Goal: Use online tool/utility: Utilize a website feature to perform a specific function

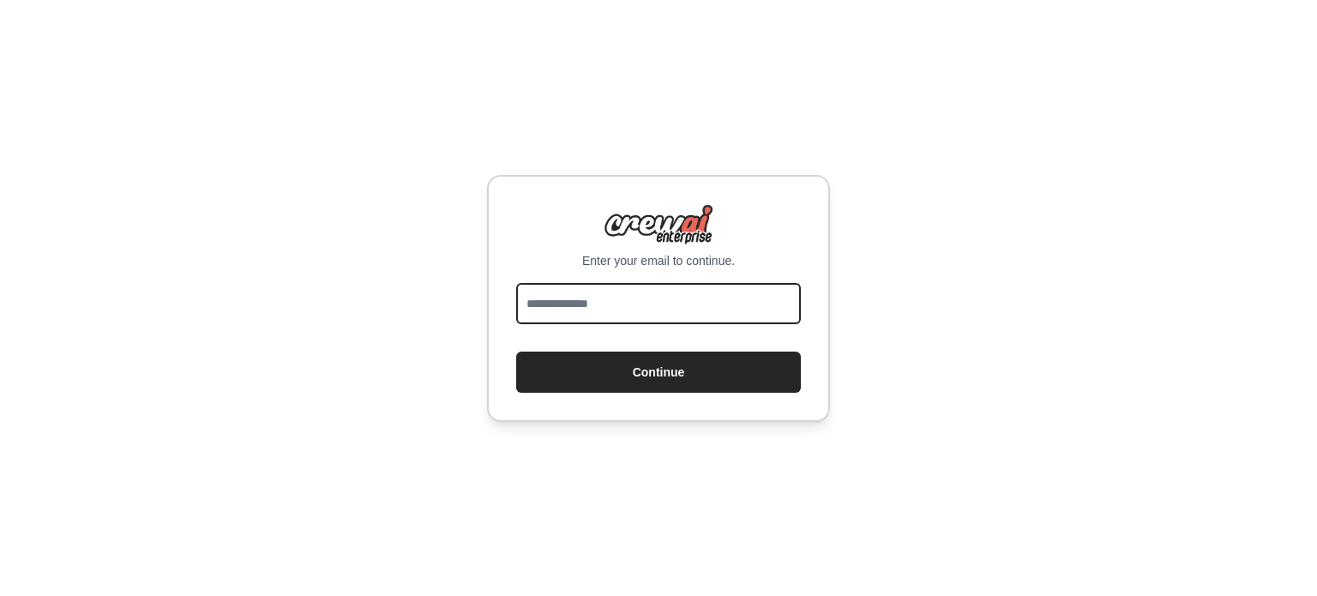
click at [558, 294] on input "email" at bounding box center [658, 303] width 285 height 41
type input "**********"
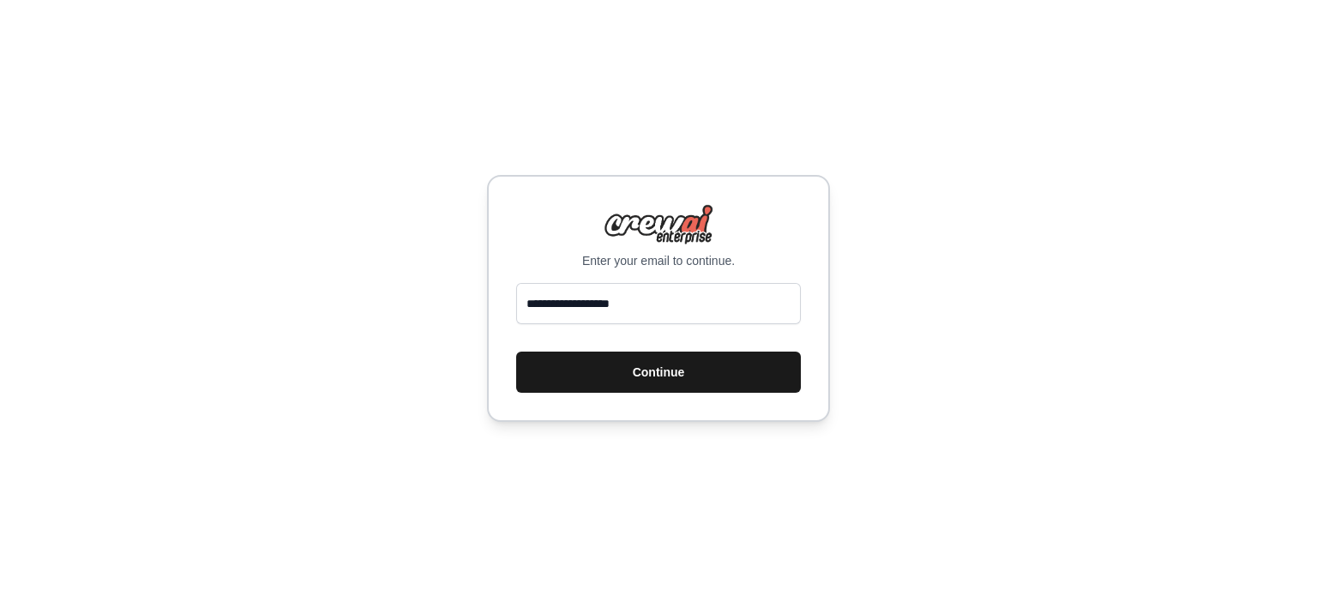
click at [645, 373] on button "Continue" at bounding box center [658, 371] width 285 height 41
click at [645, 372] on button "Continue" at bounding box center [658, 371] width 285 height 41
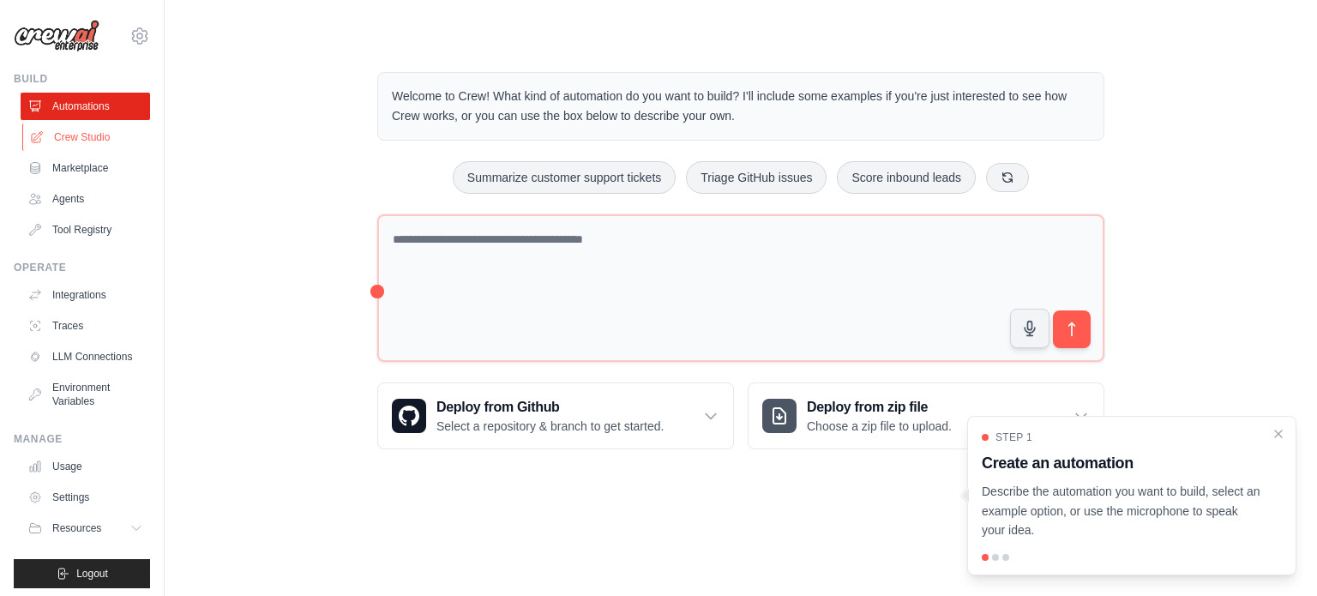
click at [99, 128] on link "Crew Studio" at bounding box center [86, 136] width 129 height 27
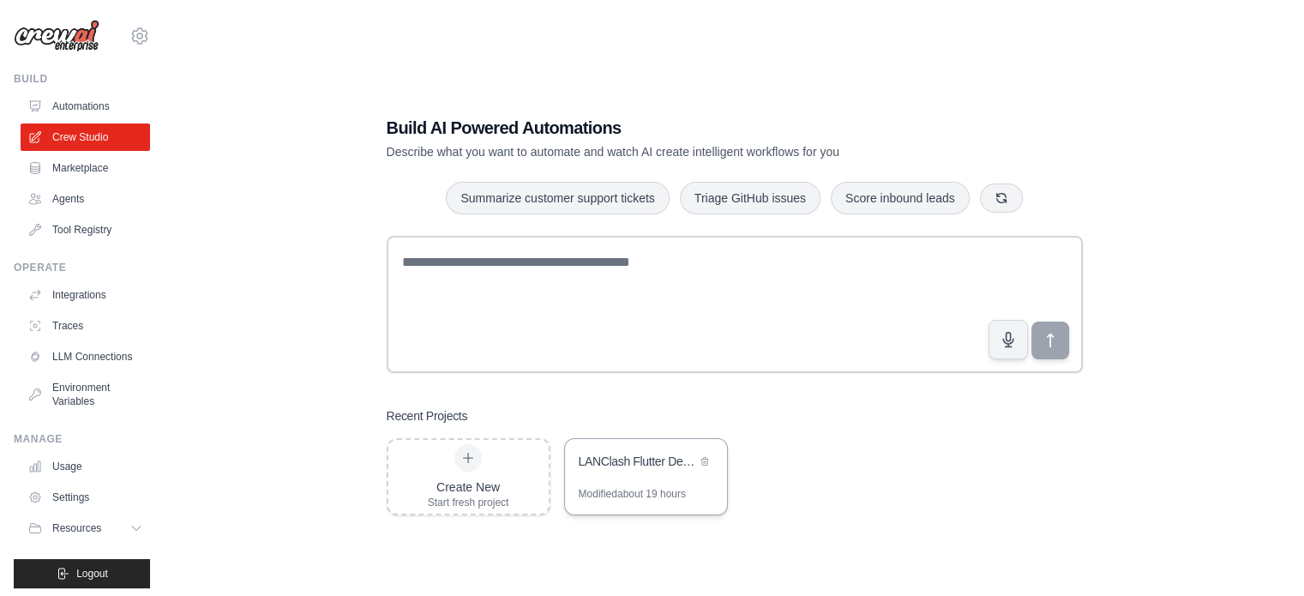
click at [624, 455] on div "LANClash Flutter Development Hub" at bounding box center [637, 461] width 117 height 17
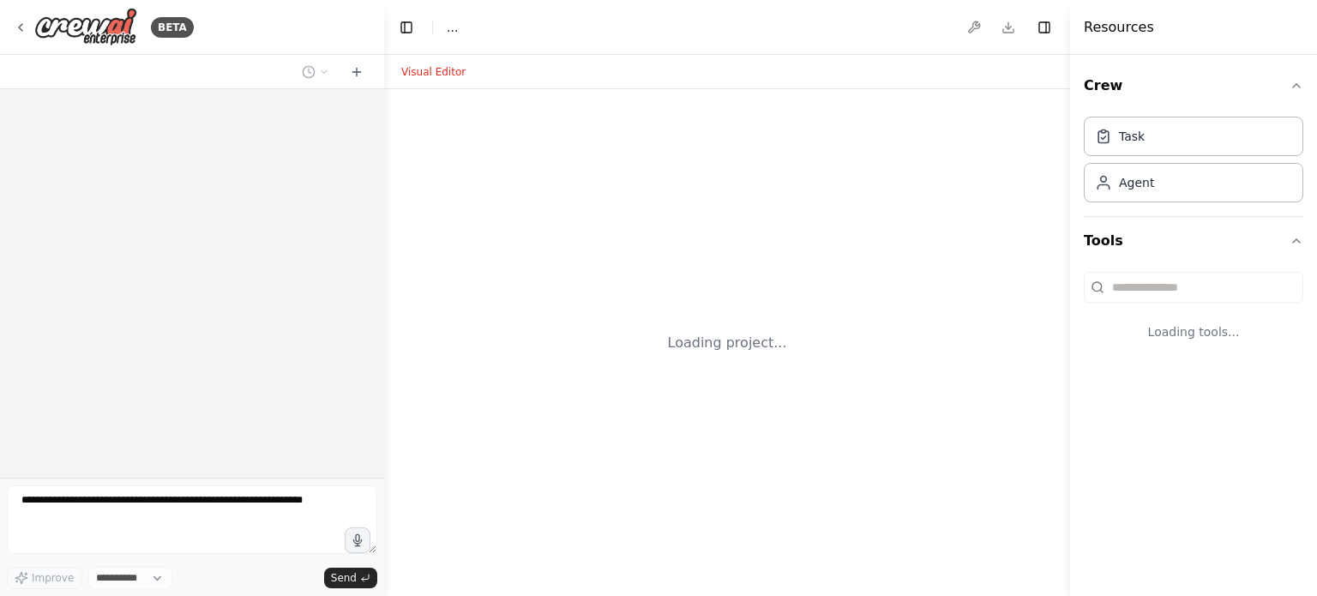
select select "****"
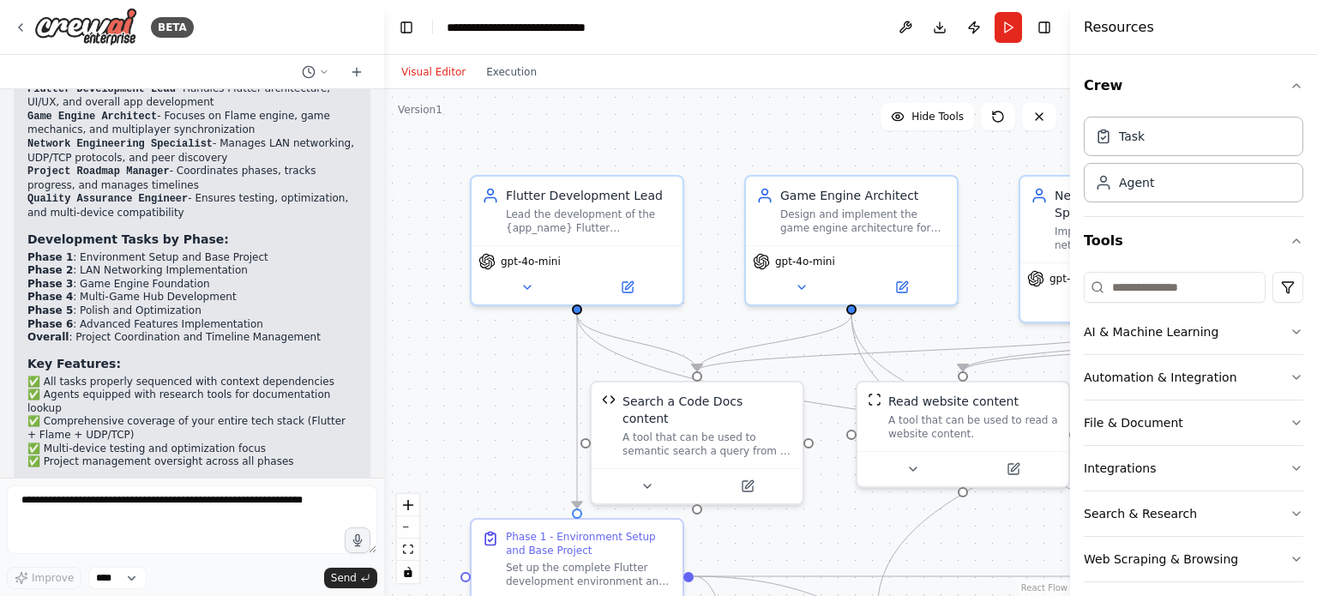
scroll to position [2774, 0]
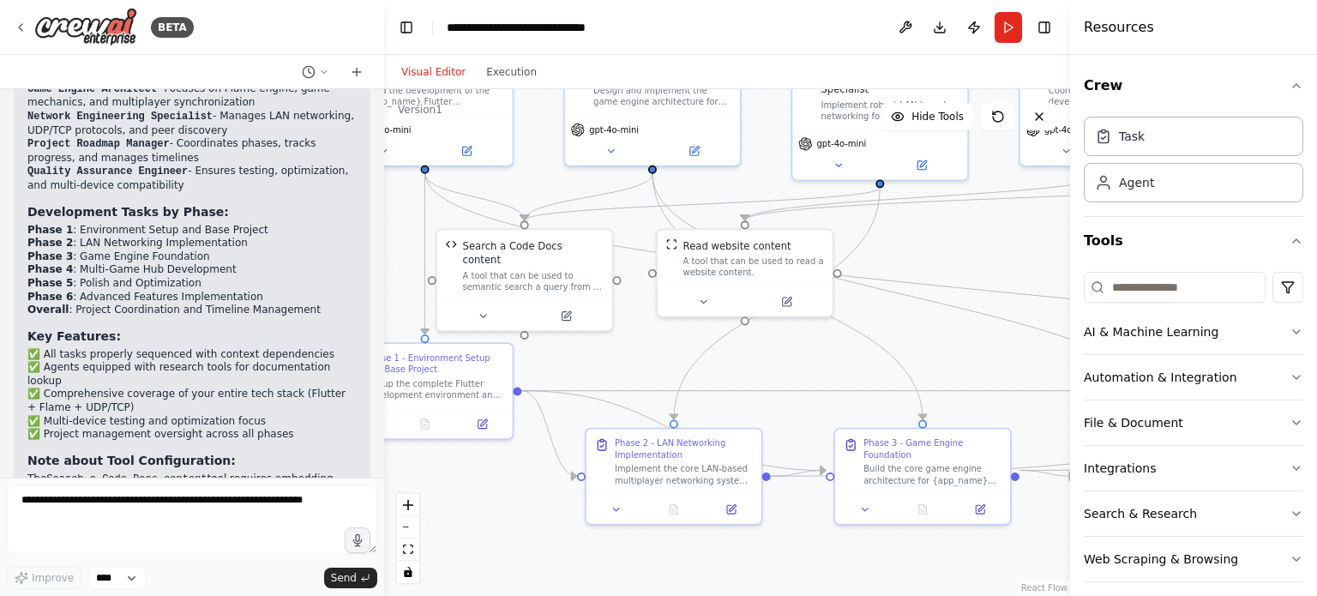
drag, startPoint x: 816, startPoint y: 495, endPoint x: 628, endPoint y: 335, distance: 246.3
click at [628, 335] on div ".deletable-edge-delete-btn { width: 20px; height: 20px; border: 0px solid #ffff…" at bounding box center [727, 342] width 686 height 507
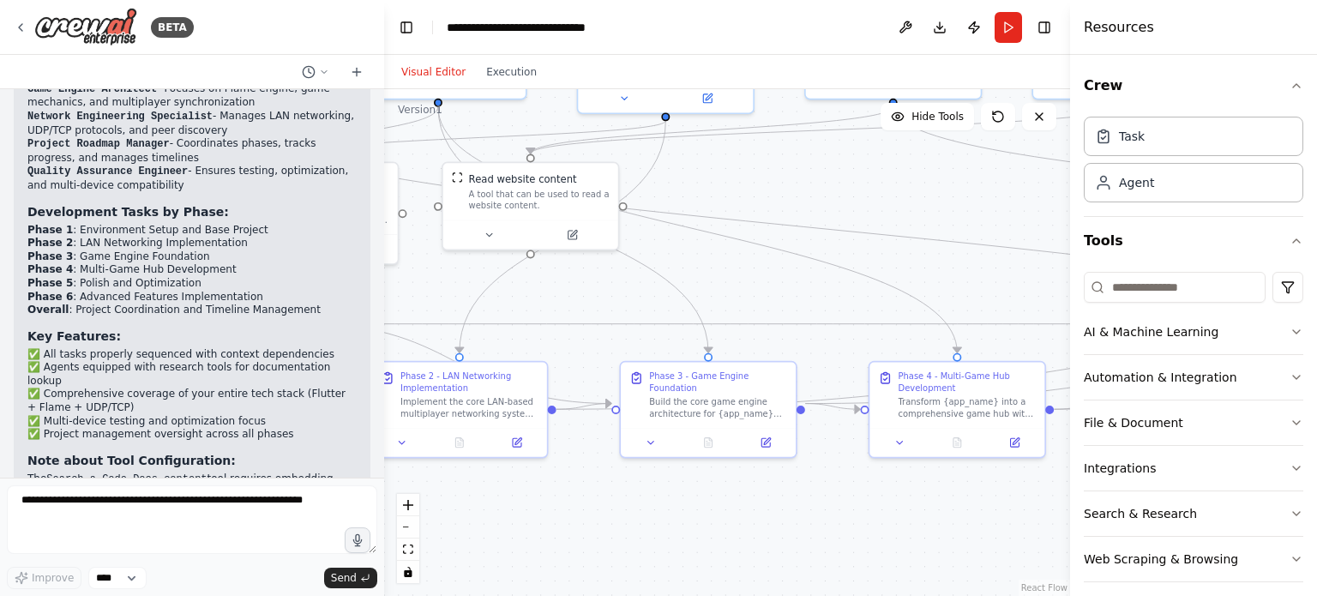
drag, startPoint x: 759, startPoint y: 404, endPoint x: 549, endPoint y: 351, distance: 215.8
click at [549, 351] on div ".deletable-edge-delete-btn { width: 20px; height: 20px; border: 0px solid #ffff…" at bounding box center [727, 342] width 686 height 507
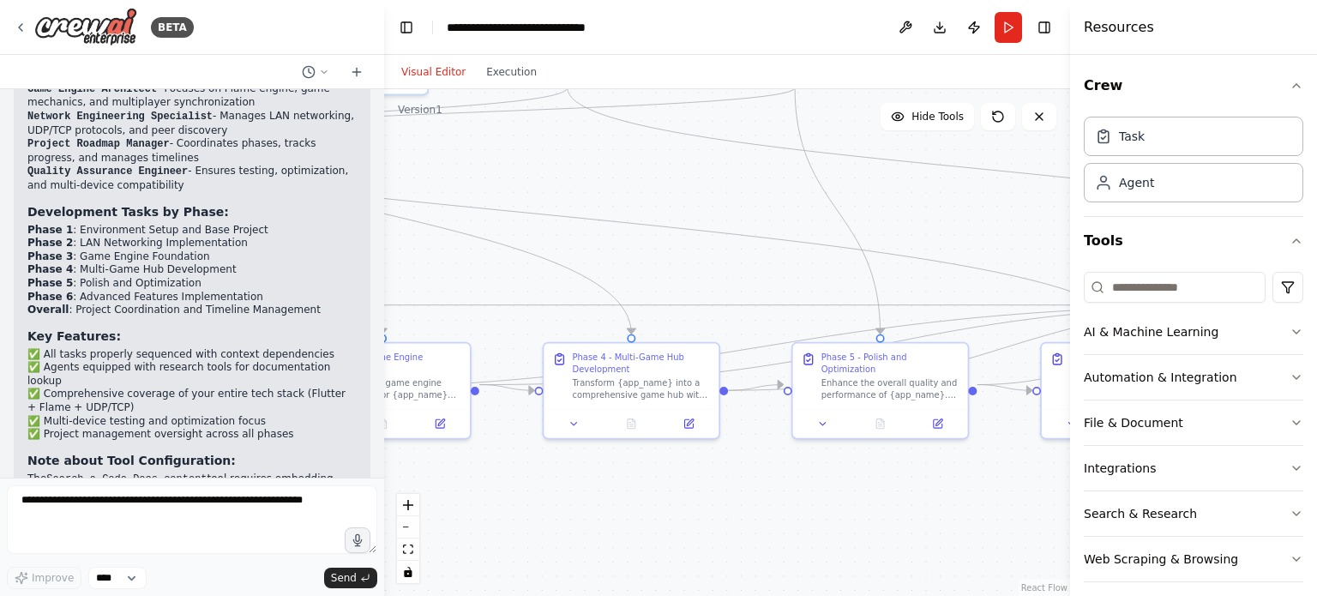
drag, startPoint x: 861, startPoint y: 507, endPoint x: 533, endPoint y: 487, distance: 328.0
click at [533, 487] on div ".deletable-edge-delete-btn { width: 20px; height: 20px; border: 0px solid #ffff…" at bounding box center [727, 342] width 686 height 507
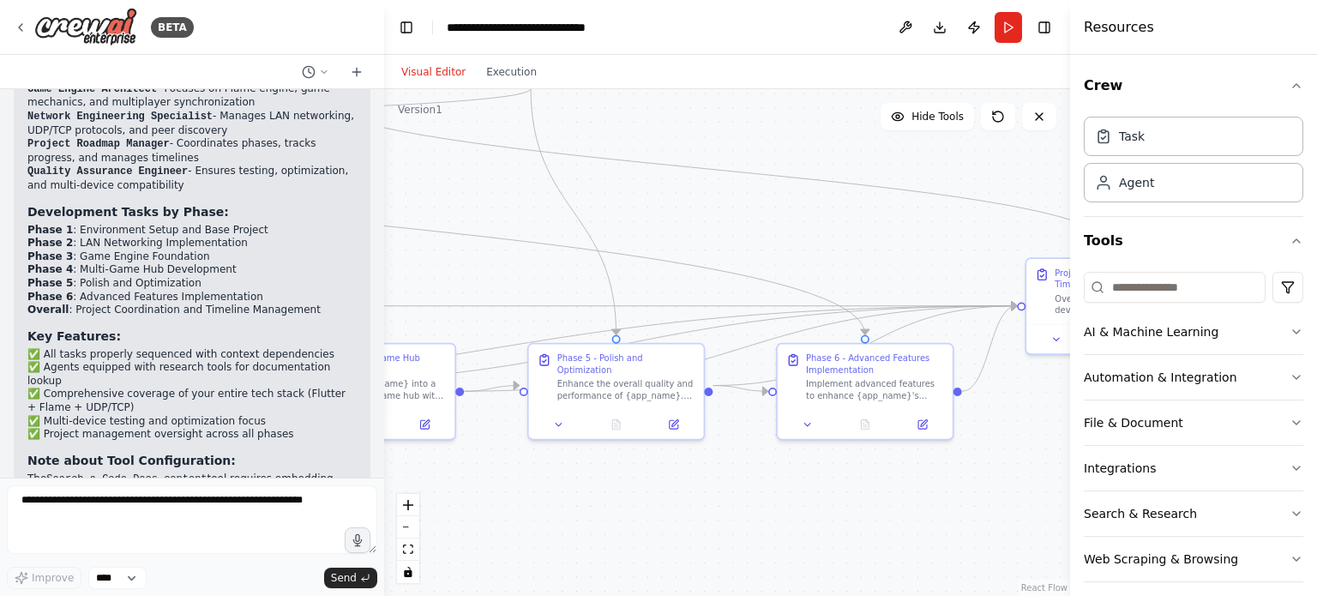
drag, startPoint x: 867, startPoint y: 495, endPoint x: 507, endPoint y: 502, distance: 359.2
click at [507, 502] on div ".deletable-edge-delete-btn { width: 20px; height: 20px; border: 0px solid #ffff…" at bounding box center [727, 342] width 686 height 507
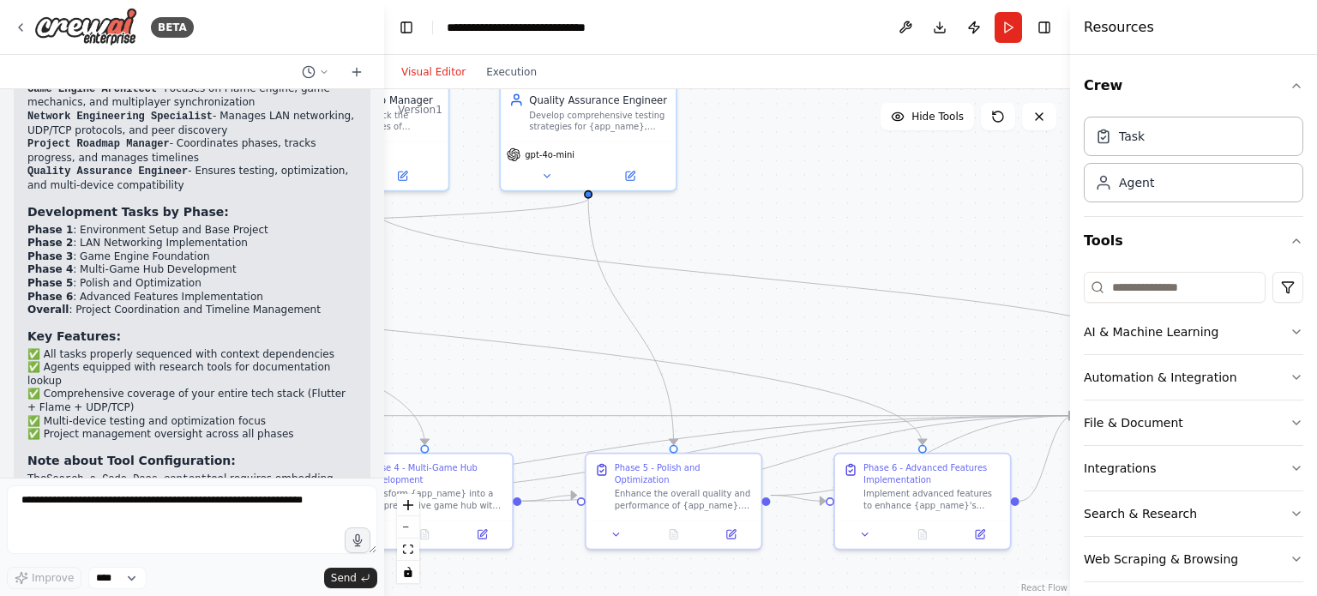
drag, startPoint x: 902, startPoint y: 441, endPoint x: 1067, endPoint y: 541, distance: 193.0
click at [1067, 541] on div "BETA LANClash Development Roadmap – Flutter Version (LAN-based multiplayer game…" at bounding box center [658, 298] width 1317 height 596
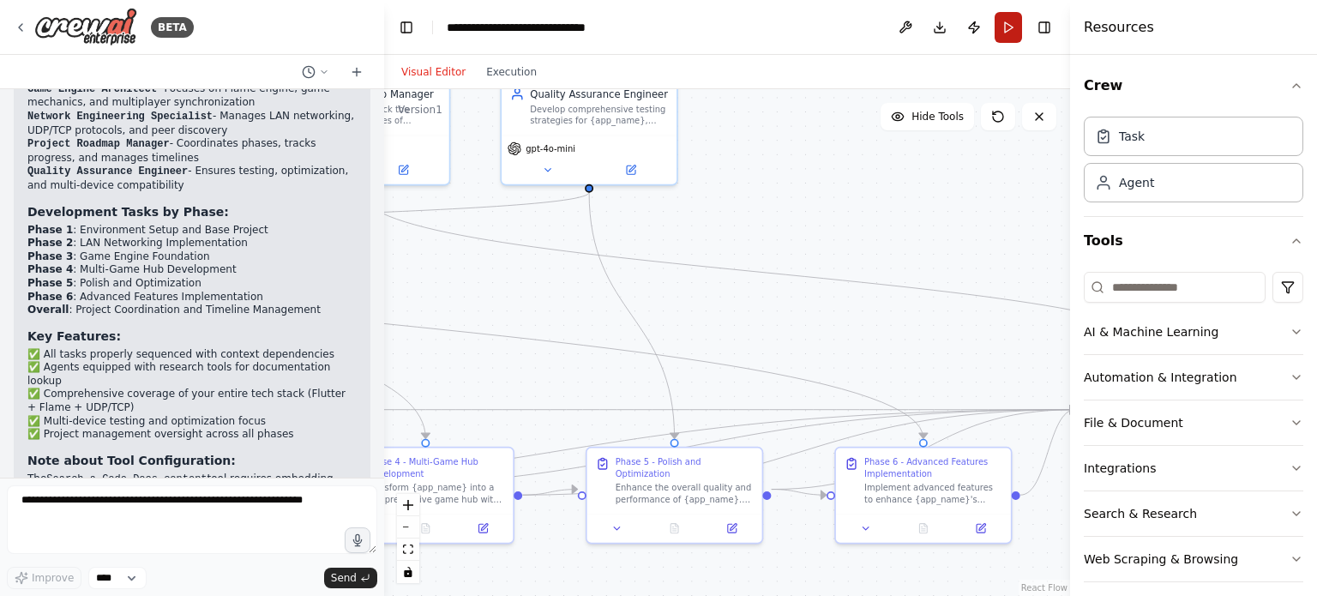
click at [1011, 24] on button "Run" at bounding box center [1007, 27] width 27 height 31
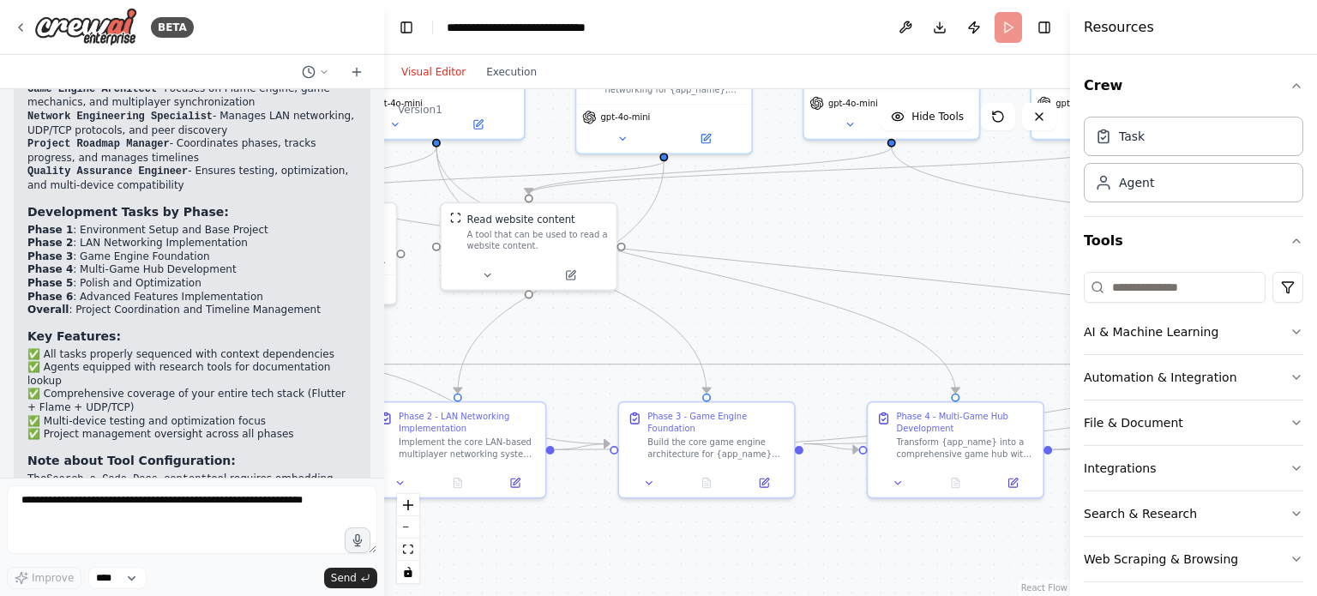
drag, startPoint x: 786, startPoint y: 324, endPoint x: 1316, endPoint y: 279, distance: 531.7
click at [1316, 279] on div "BETA LANClash Development Roadmap – Flutter Version (LAN-based multiplayer game…" at bounding box center [658, 298] width 1317 height 596
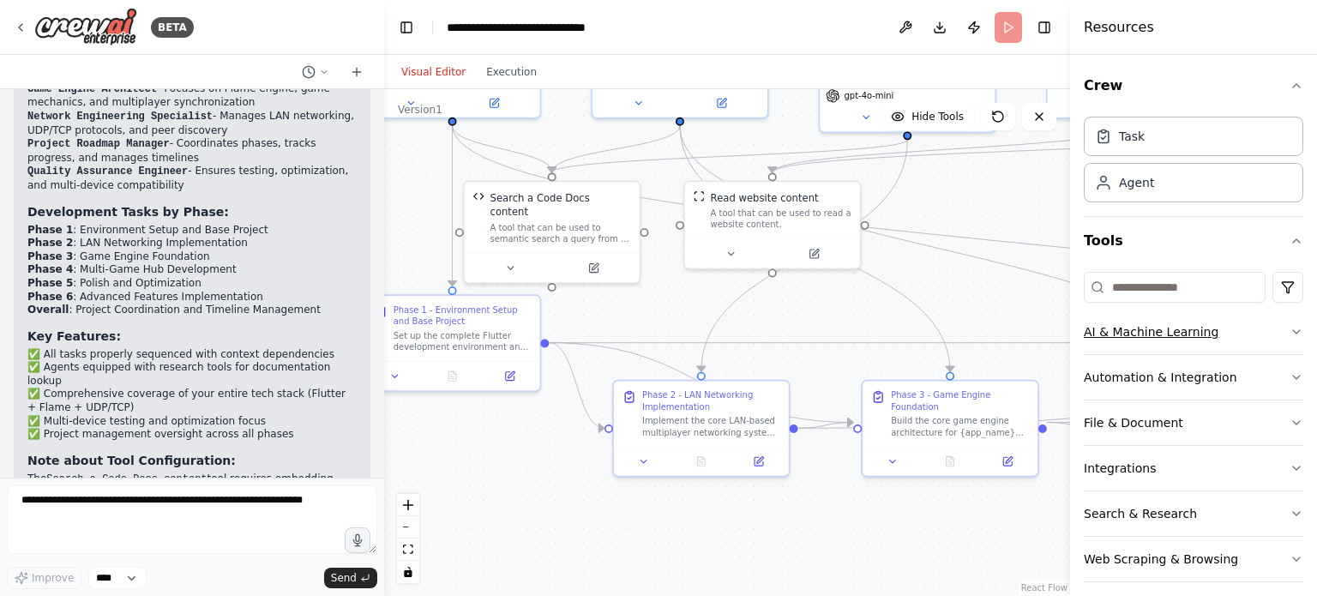
drag, startPoint x: 974, startPoint y: 335, endPoint x: 1219, endPoint y: 316, distance: 245.9
click at [1219, 316] on div "BETA LANClash Development Roadmap – Flutter Version (LAN-based multiplayer game…" at bounding box center [658, 298] width 1317 height 596
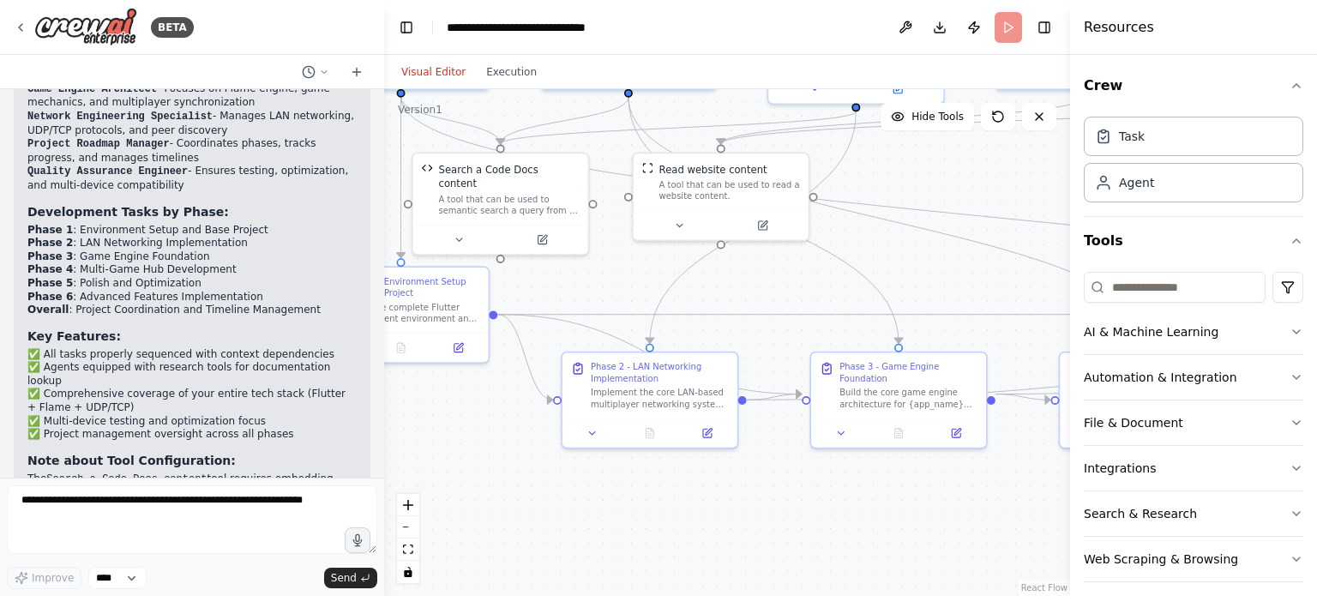
drag, startPoint x: 554, startPoint y: 414, endPoint x: 394, endPoint y: 319, distance: 185.7
click at [394, 319] on div ".deletable-edge-delete-btn { width: 20px; height: 20px; border: 0px solid #ffff…" at bounding box center [727, 342] width 686 height 507
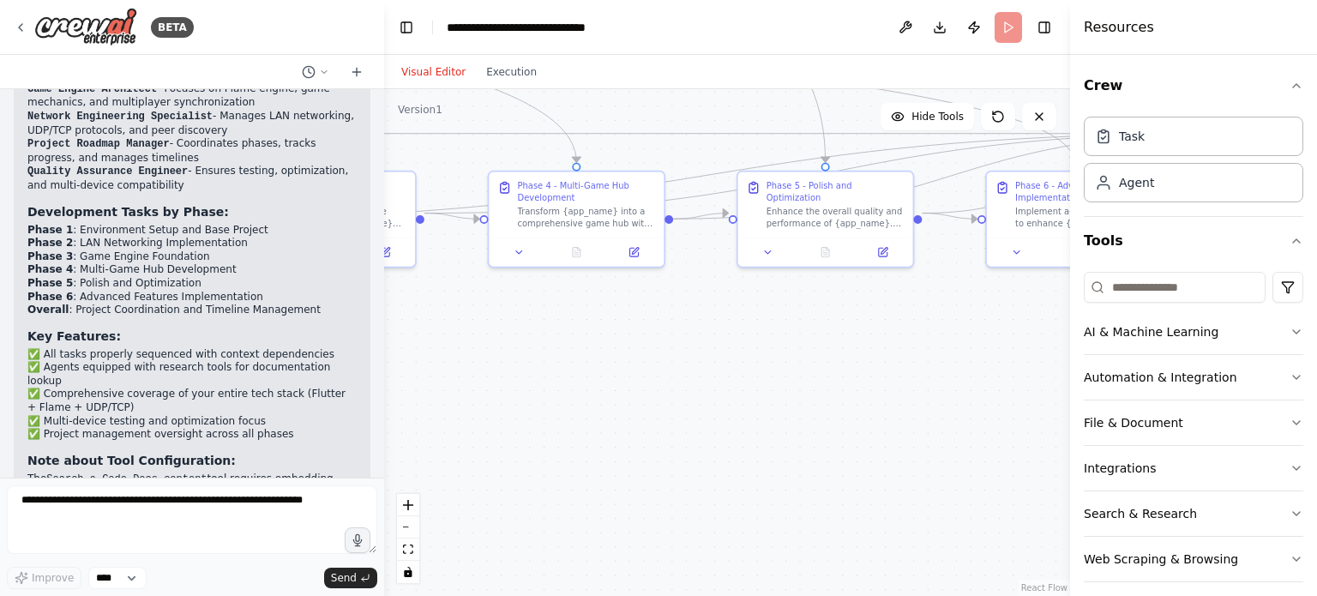
drag, startPoint x: 712, startPoint y: 400, endPoint x: 248, endPoint y: 284, distance: 479.0
click at [248, 284] on div "BETA LANClash Development Roadmap – Flutter Version (LAN-based multiplayer game…" at bounding box center [658, 298] width 1317 height 596
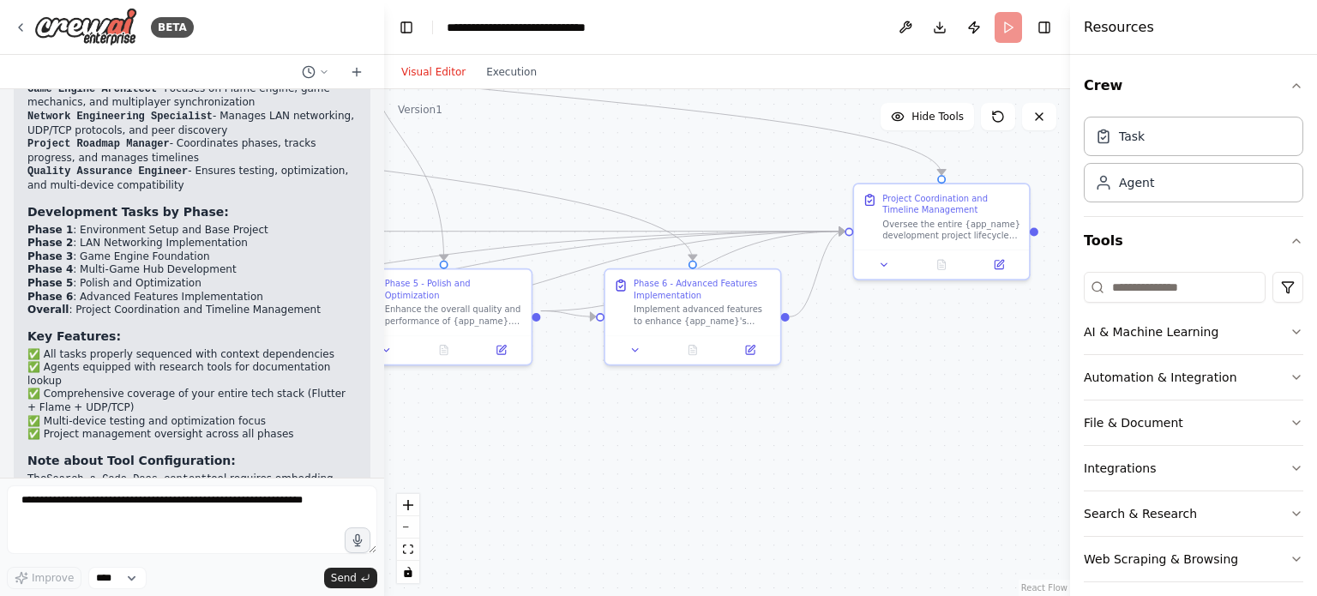
drag, startPoint x: 875, startPoint y: 410, endPoint x: 493, endPoint y: 516, distance: 396.8
click at [493, 516] on div ".deletable-edge-delete-btn { width: 20px; height: 20px; border: 0px solid #ffff…" at bounding box center [727, 342] width 686 height 507
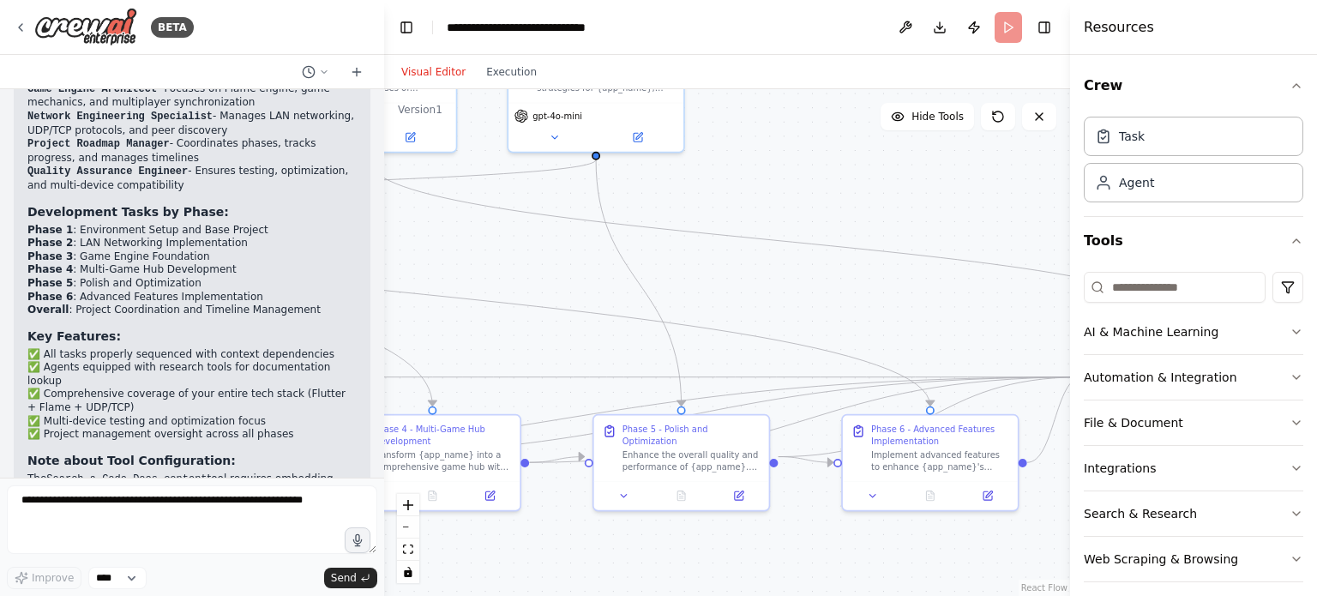
drag, startPoint x: 935, startPoint y: 399, endPoint x: 1316, endPoint y: 527, distance: 401.4
click at [1316, 527] on div "BETA LANClash Development Roadmap – Flutter Version (LAN-based multiplayer game…" at bounding box center [658, 298] width 1317 height 596
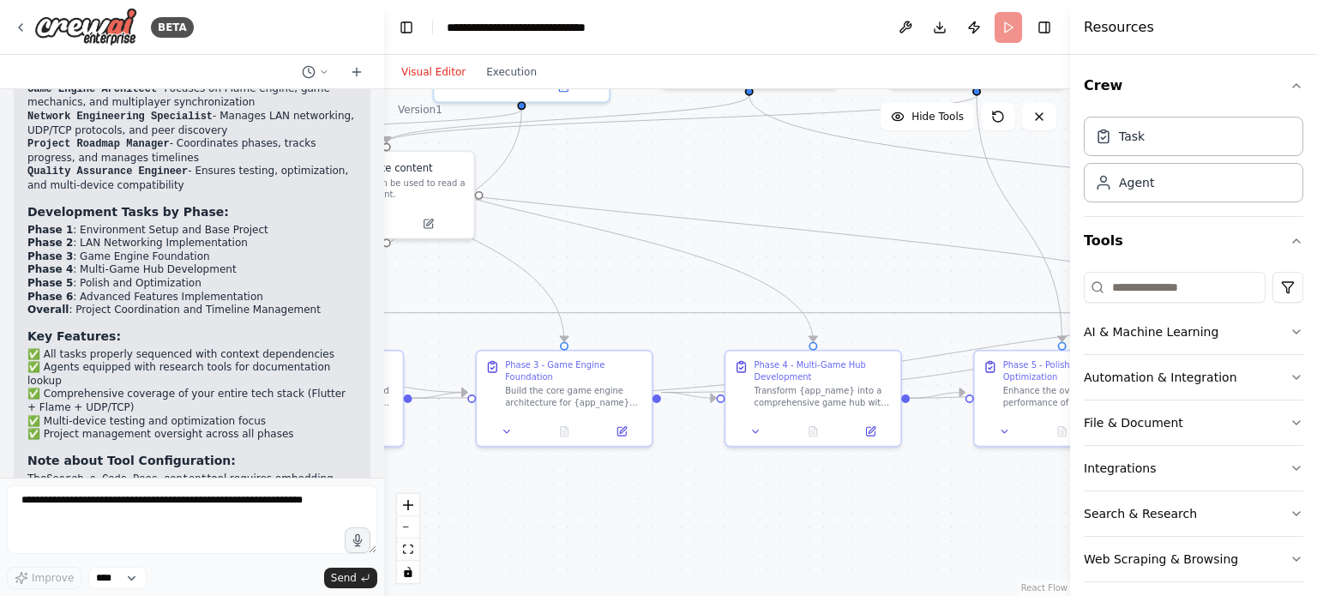
drag, startPoint x: 645, startPoint y: 335, endPoint x: 1089, endPoint y: 302, distance: 445.3
click at [1089, 302] on div "BETA LANClash Development Roadmap – Flutter Version (LAN-based multiplayer game…" at bounding box center [658, 298] width 1317 height 596
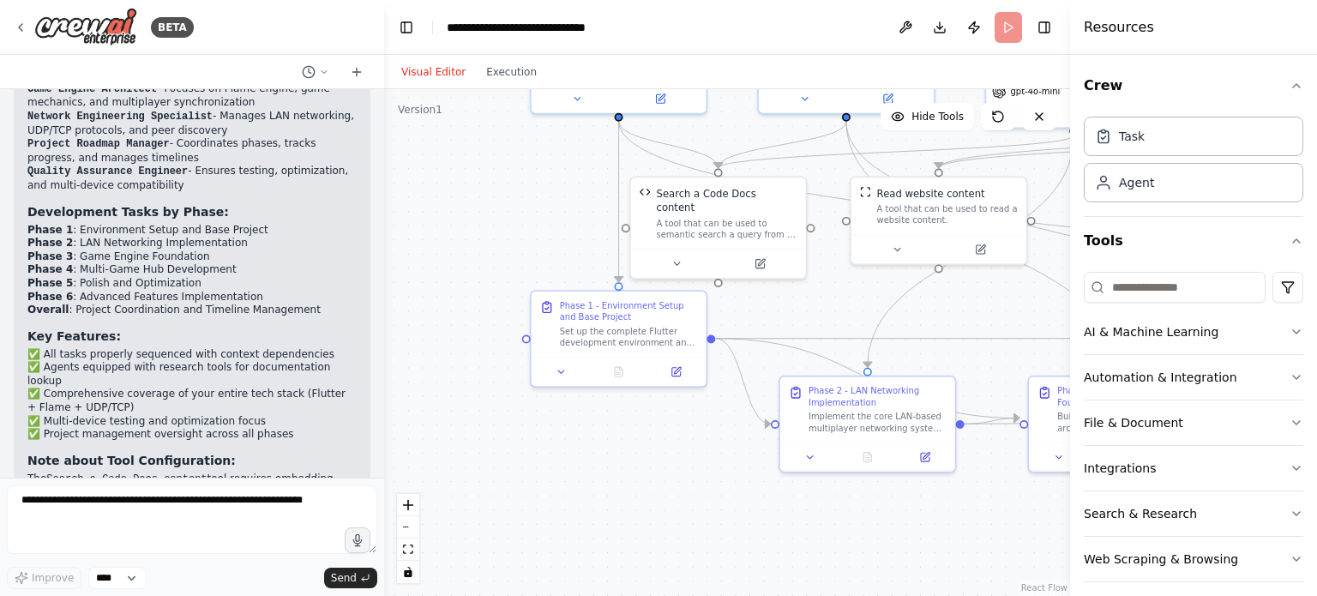
drag, startPoint x: 607, startPoint y: 303, endPoint x: 977, endPoint y: 305, distance: 370.3
click at [977, 305] on div ".deletable-edge-delete-btn { width: 20px; height: 20px; border: 0px solid #ffff…" at bounding box center [727, 342] width 686 height 507
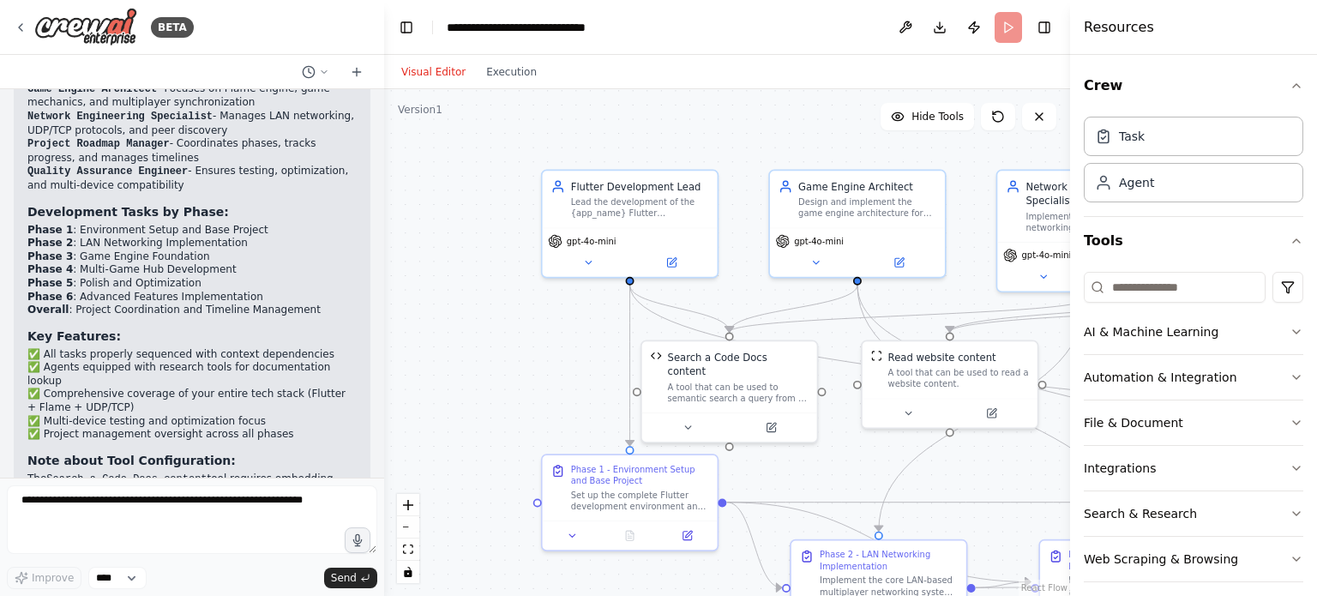
drag, startPoint x: 850, startPoint y: 297, endPoint x: 837, endPoint y: 463, distance: 165.9
click at [837, 463] on div ".deletable-edge-delete-btn { width: 20px; height: 20px; border: 0px solid #ffff…" at bounding box center [727, 342] width 686 height 507
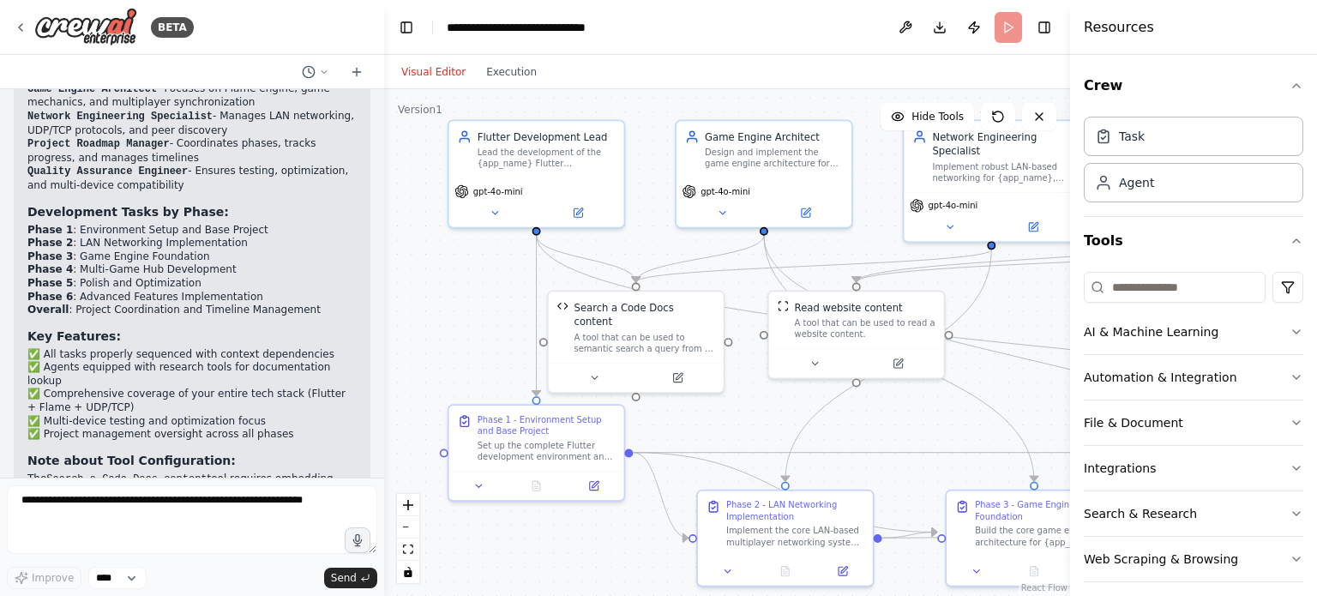
drag, startPoint x: 998, startPoint y: 472, endPoint x: 904, endPoint y: 422, distance: 106.2
click at [904, 422] on div ".deletable-edge-delete-btn { width: 20px; height: 20px; border: 0px solid #ffff…" at bounding box center [727, 342] width 686 height 507
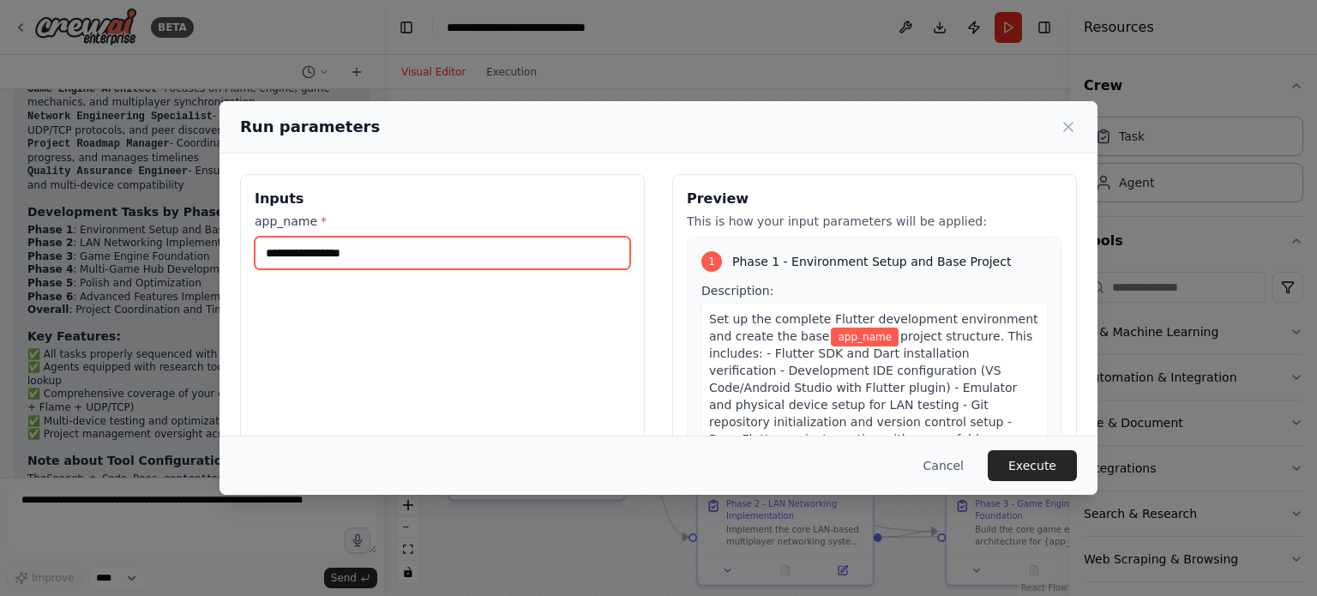
click at [470, 246] on input "app_name *" at bounding box center [442, 253] width 375 height 33
type input "********"
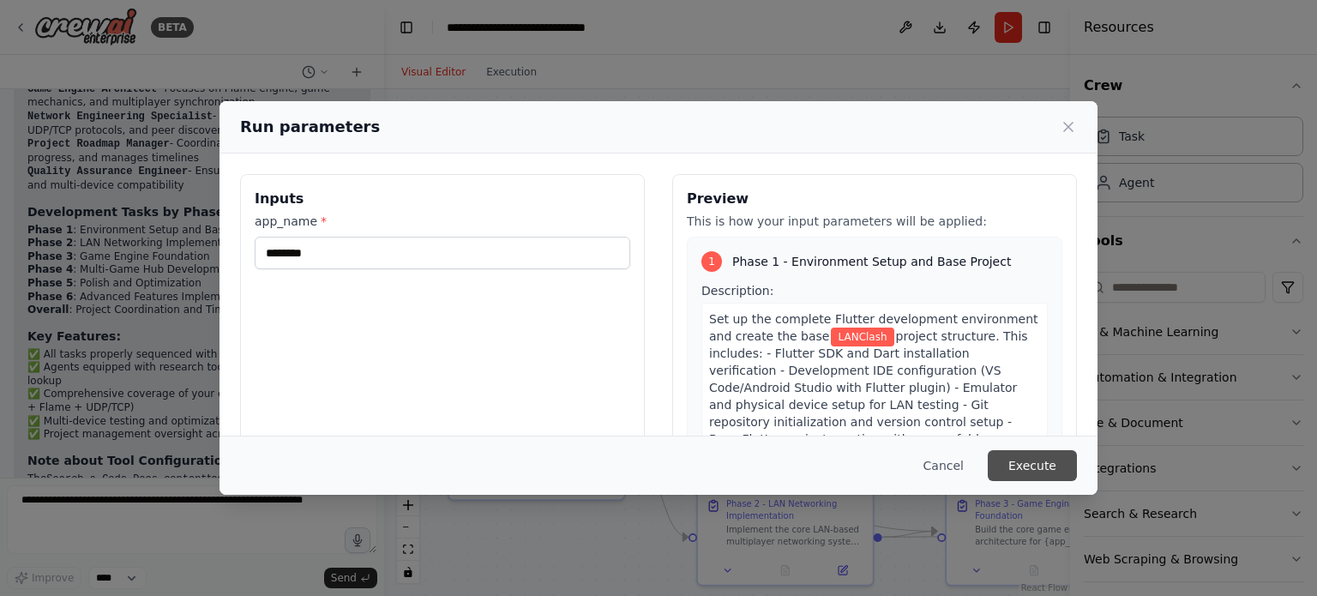
click at [1020, 470] on button "Execute" at bounding box center [1031, 465] width 89 height 31
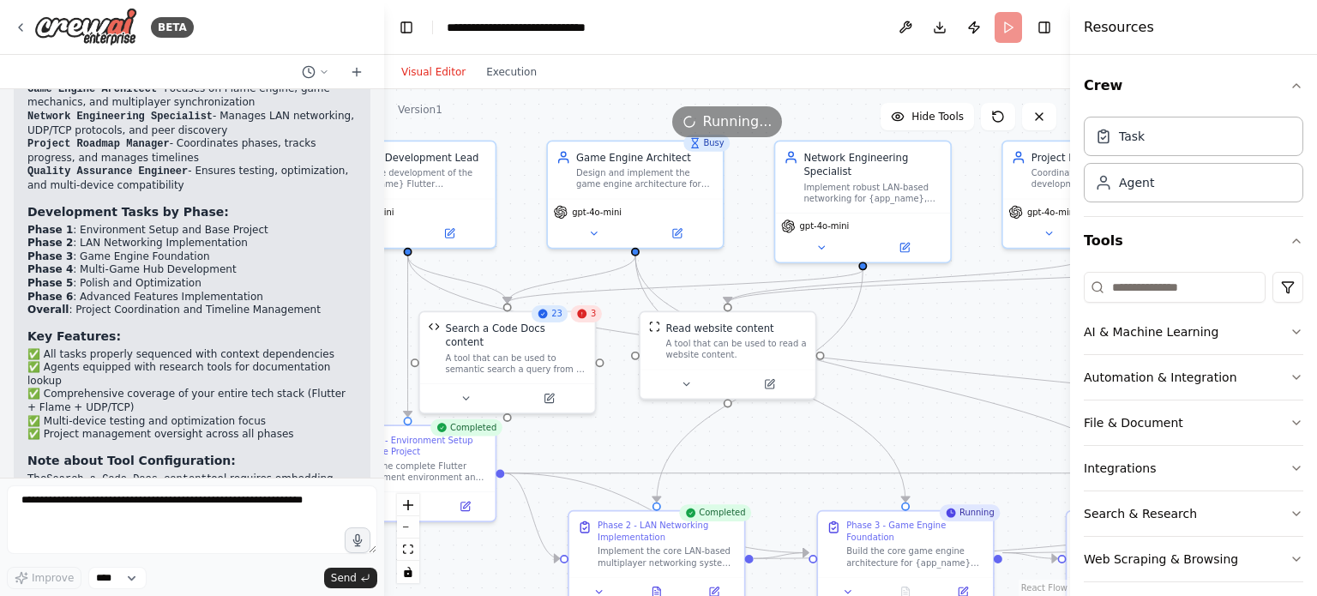
drag, startPoint x: 705, startPoint y: 419, endPoint x: 577, endPoint y: 441, distance: 130.3
click at [577, 441] on div ".deletable-edge-delete-btn { width: 20px; height: 20px; border: 0px solid #ffff…" at bounding box center [727, 342] width 686 height 507
click at [582, 315] on icon at bounding box center [582, 313] width 9 height 9
click at [949, 311] on div ".deletable-edge-delete-btn { width: 20px; height: 20px; border: 0px solid #ffff…" at bounding box center [727, 342] width 686 height 507
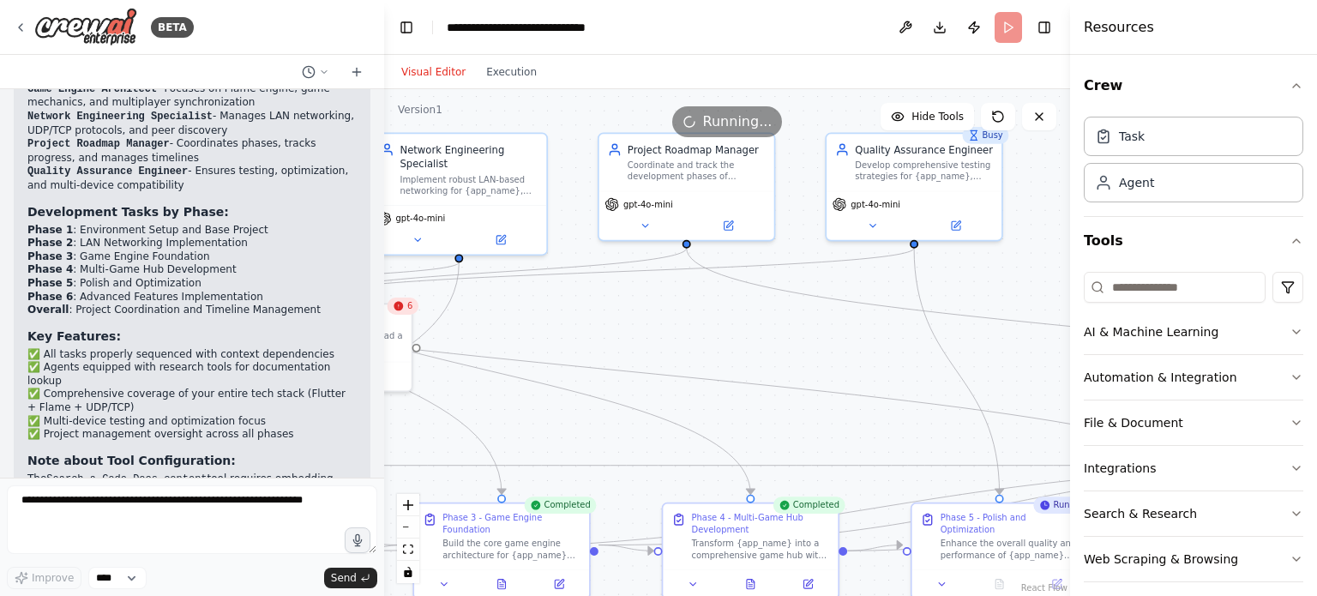
drag, startPoint x: 957, startPoint y: 318, endPoint x: 545, endPoint y: 312, distance: 411.5
click at [545, 312] on div ".deletable-edge-delete-btn { width: 20px; height: 20px; border: 0px solid #ffff…" at bounding box center [727, 342] width 686 height 507
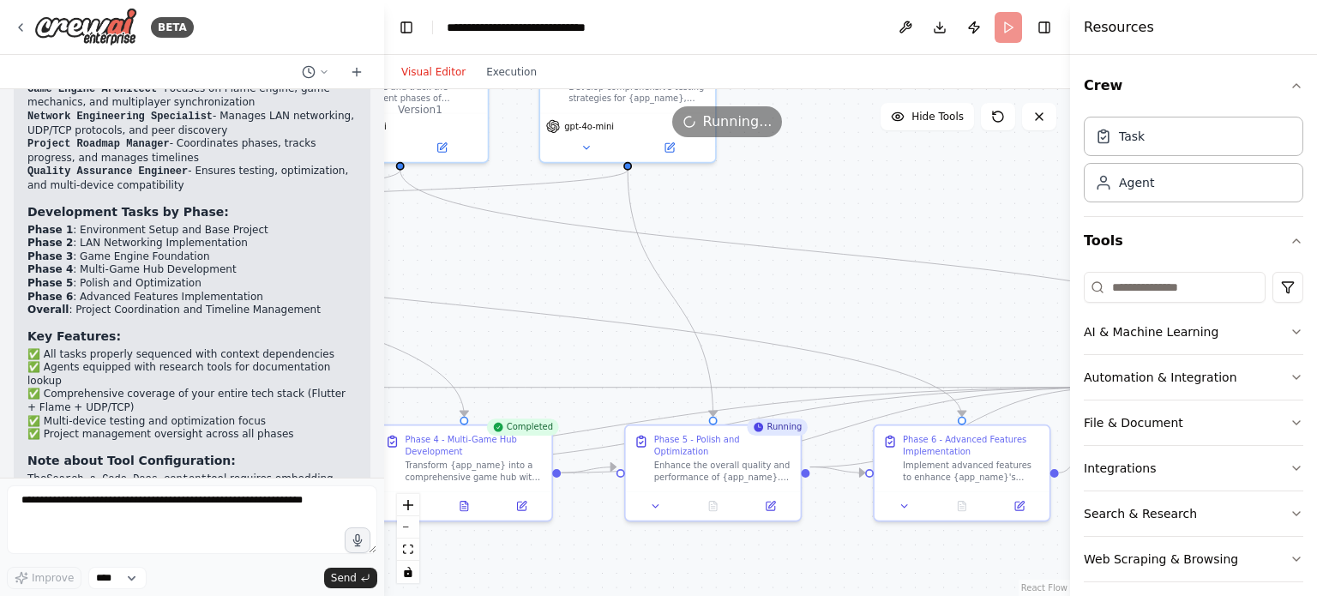
drag, startPoint x: 994, startPoint y: 351, endPoint x: 644, endPoint y: 269, distance: 359.9
click at [644, 269] on div ".deletable-edge-delete-btn { width: 20px; height: 20px; border: 0px solid #ffff…" at bounding box center [727, 342] width 686 height 507
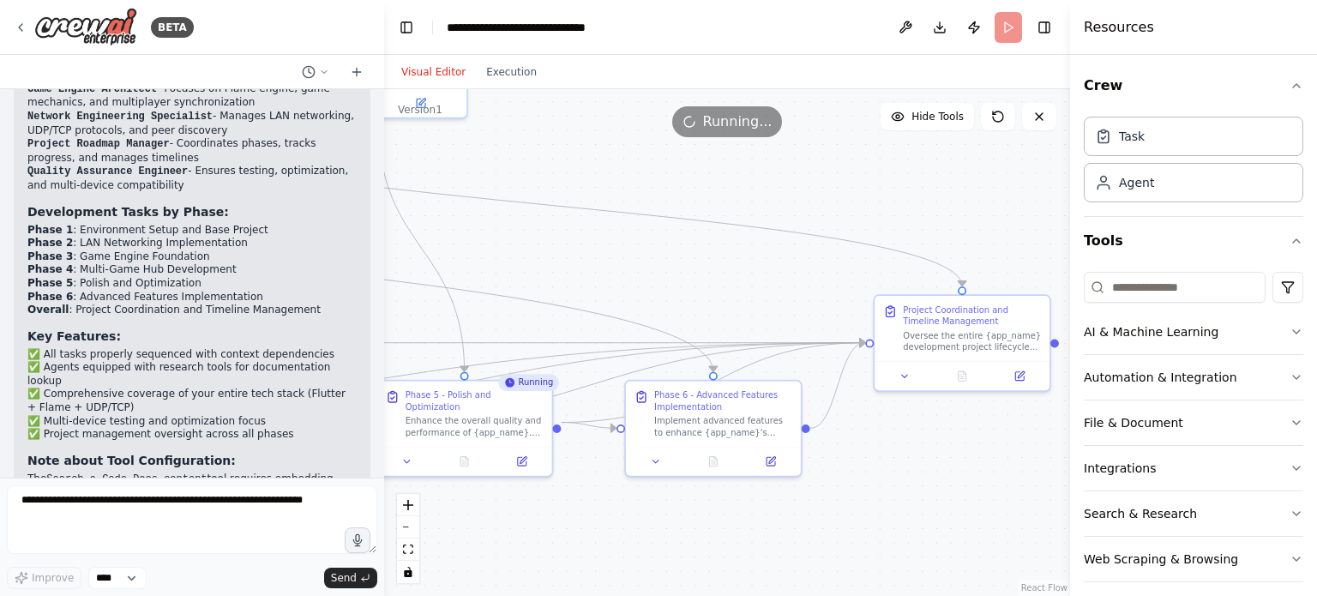
drag, startPoint x: 1025, startPoint y: 503, endPoint x: 849, endPoint y: 460, distance: 181.7
click at [849, 460] on div ".deletable-edge-delete-btn { width: 20px; height: 20px; border: 0px solid #ffff…" at bounding box center [727, 342] width 686 height 507
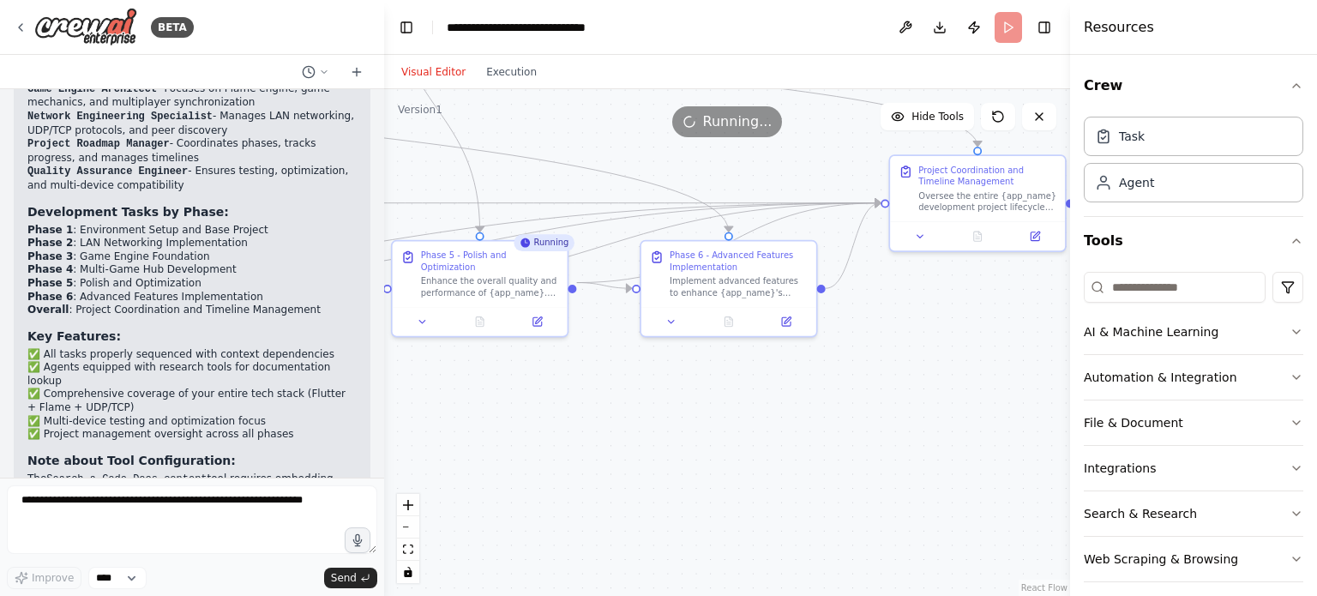
drag, startPoint x: 851, startPoint y: 451, endPoint x: 867, endPoint y: 311, distance: 140.6
click at [867, 311] on div ".deletable-edge-delete-btn { width: 20px; height: 20px; border: 0px solid #ffff…" at bounding box center [727, 342] width 686 height 507
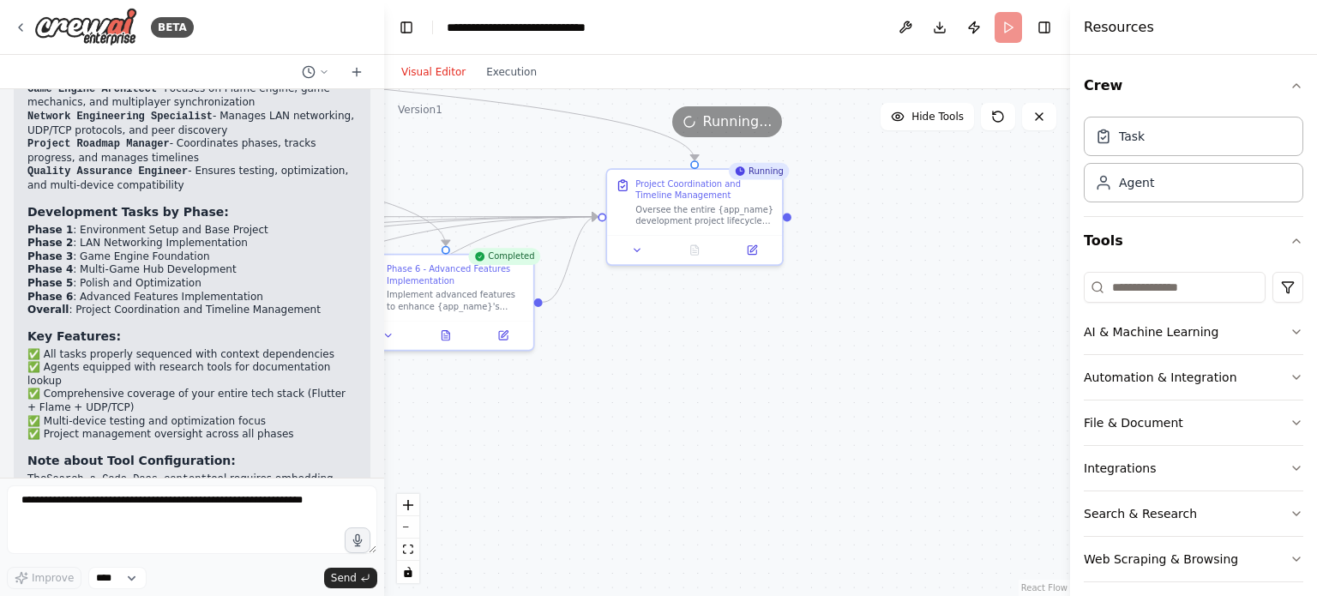
drag, startPoint x: 867, startPoint y: 311, endPoint x: 589, endPoint y: 332, distance: 278.5
click at [589, 332] on div ".deletable-edge-delete-btn { width: 20px; height: 20px; border: 0px solid #ffff…" at bounding box center [727, 342] width 686 height 507
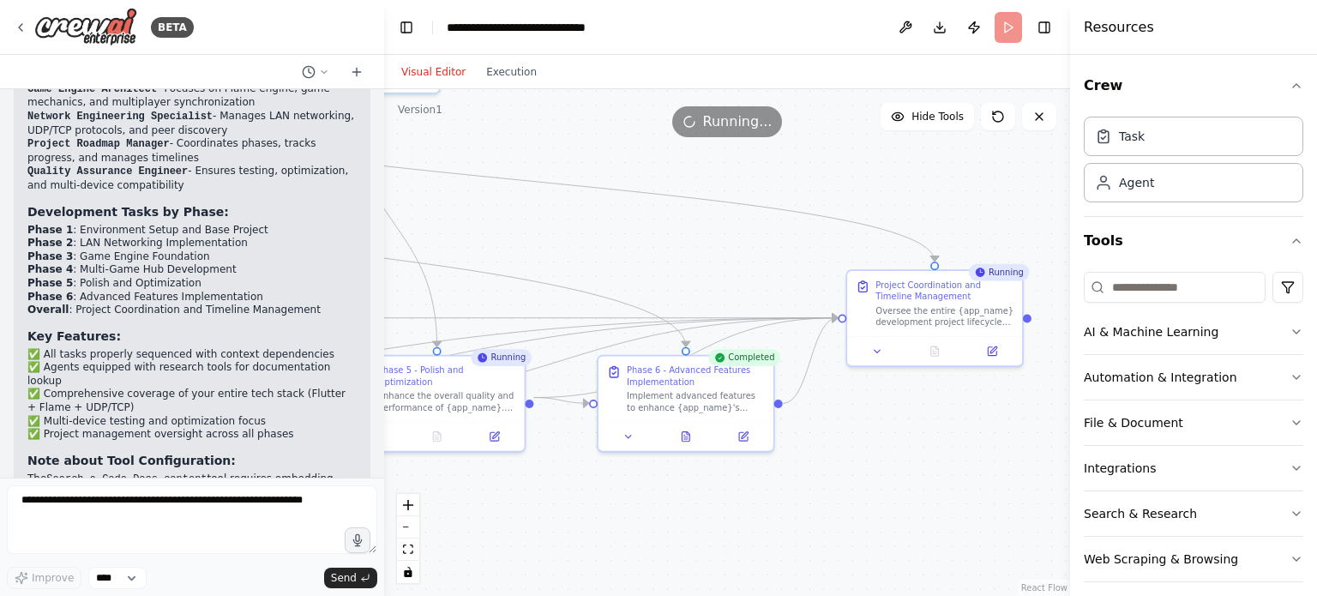
drag, startPoint x: 589, startPoint y: 332, endPoint x: 824, endPoint y: 426, distance: 253.1
click at [824, 426] on div ".deletable-edge-delete-btn { width: 20px; height: 20px; border: 0px solid #ffff…" at bounding box center [727, 342] width 686 height 507
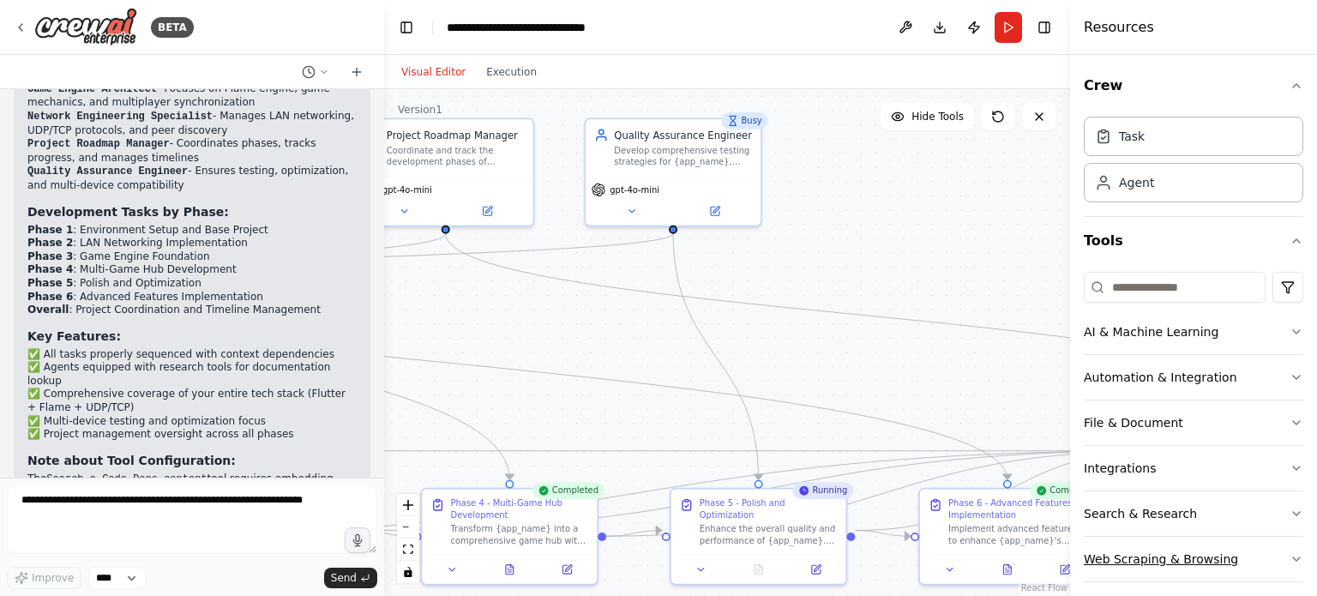
drag, startPoint x: 824, startPoint y: 426, endPoint x: 1144, endPoint y: 558, distance: 346.7
click at [1144, 558] on div "BETA LANClash Development Roadmap – Flutter Version (LAN-based multiplayer game…" at bounding box center [658, 298] width 1317 height 596
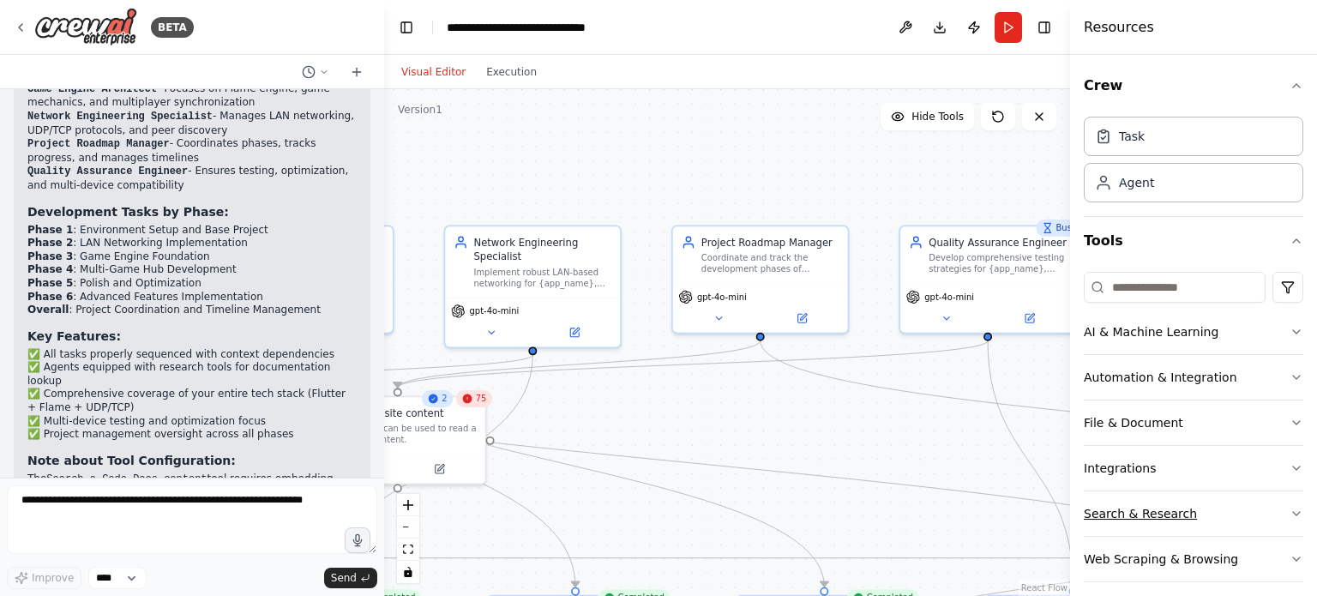
drag, startPoint x: 942, startPoint y: 396, endPoint x: 1258, endPoint y: 503, distance: 333.9
click at [1258, 503] on div "BETA LANClash Development Roadmap – Flutter Version (LAN-based multiplayer game…" at bounding box center [658, 298] width 1317 height 596
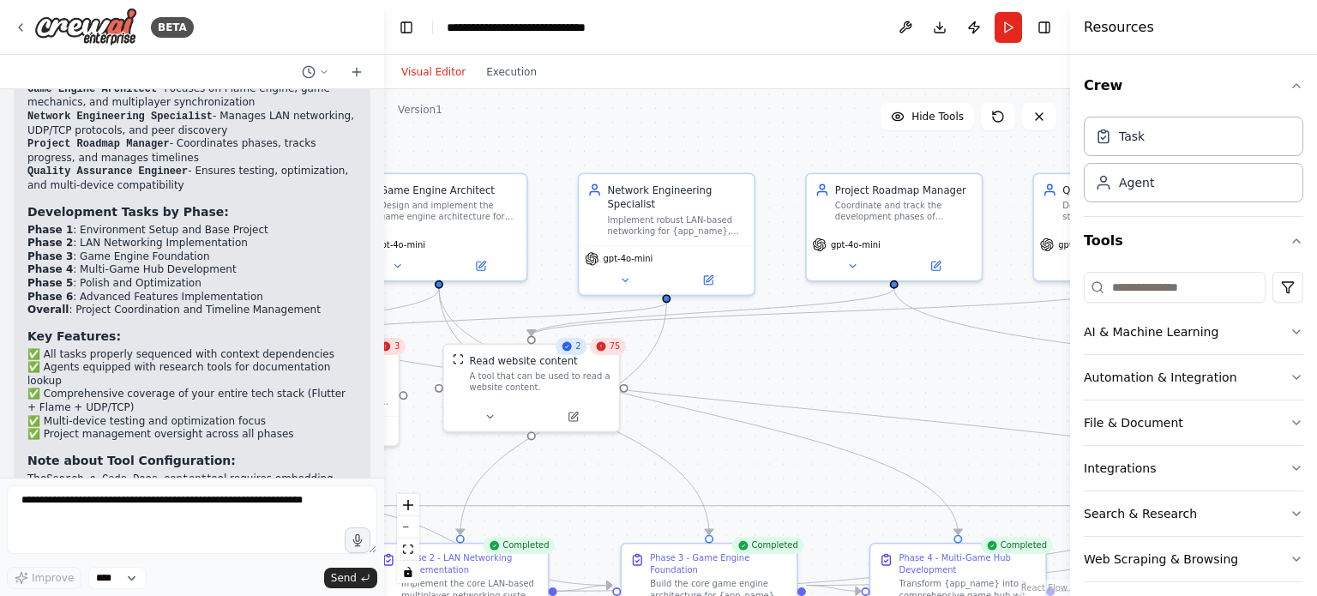
drag, startPoint x: 759, startPoint y: 428, endPoint x: 872, endPoint y: 363, distance: 129.8
click at [872, 363] on div ".deletable-edge-delete-btn { width: 20px; height: 20px; border: 0px solid #ffff…" at bounding box center [727, 342] width 686 height 507
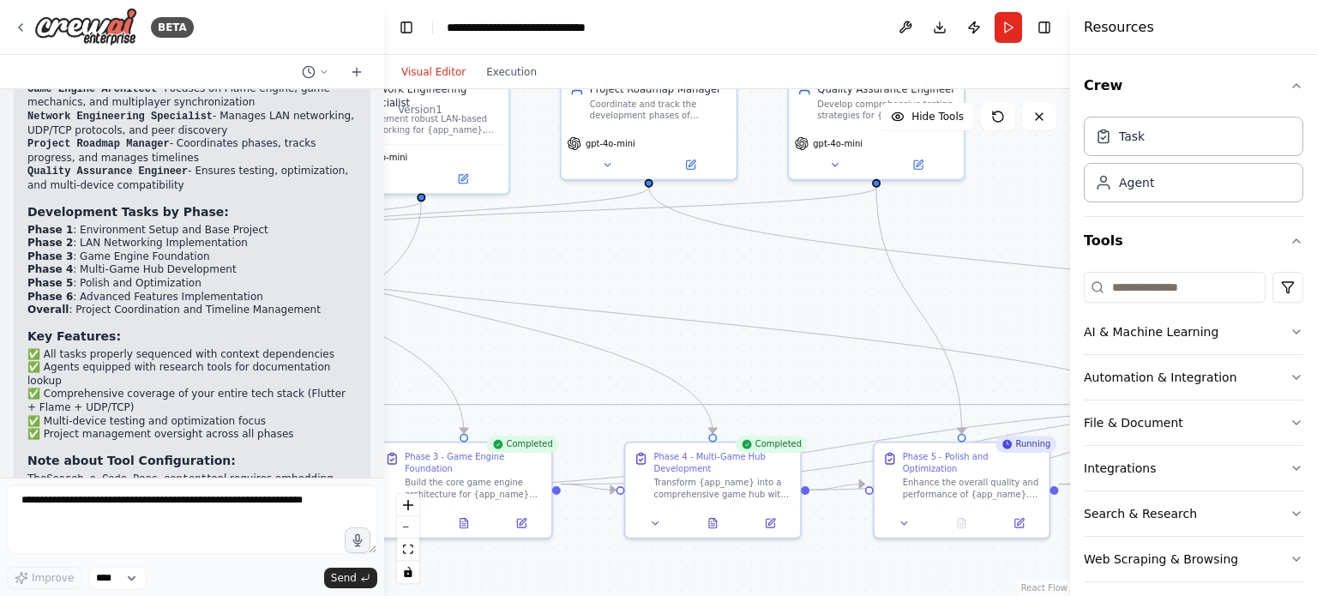
drag, startPoint x: 1029, startPoint y: 398, endPoint x: 711, endPoint y: 279, distance: 339.3
click at [711, 279] on div ".deletable-edge-delete-btn { width: 20px; height: 20px; border: 0px solid #ffff…" at bounding box center [727, 342] width 686 height 507
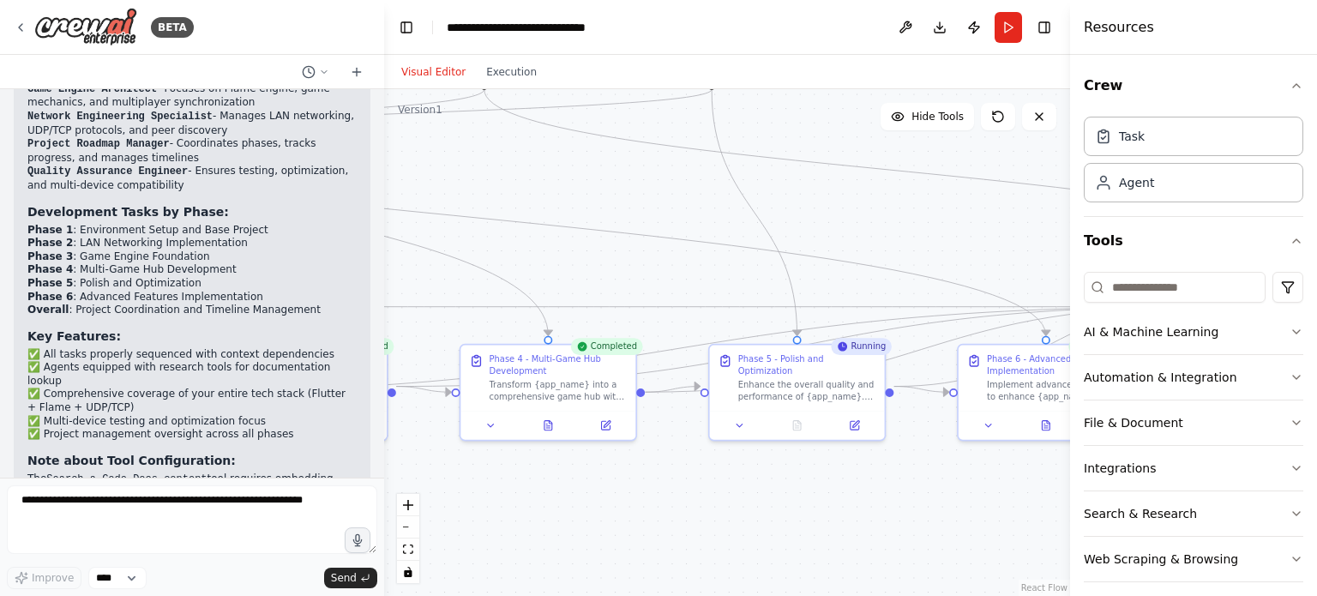
drag, startPoint x: 956, startPoint y: 295, endPoint x: 885, endPoint y: 228, distance: 97.6
click at [885, 228] on div ".deletable-edge-delete-btn { width: 20px; height: 20px; border: 0px solid #ffff…" at bounding box center [727, 342] width 686 height 507
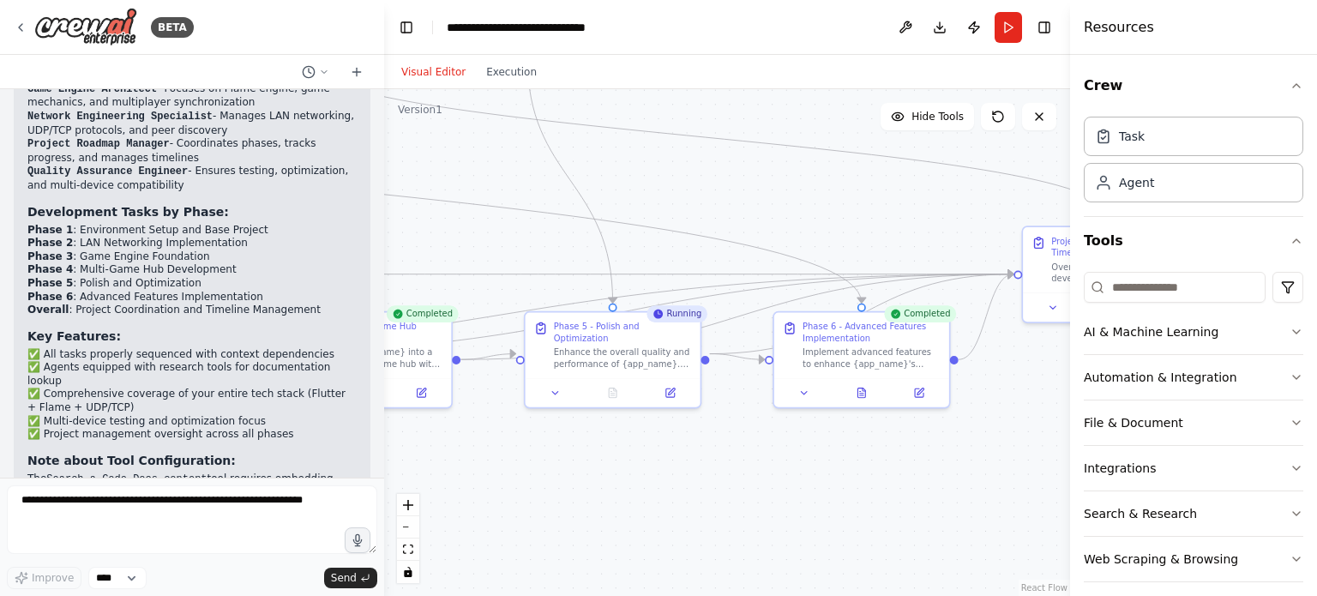
drag, startPoint x: 994, startPoint y: 497, endPoint x: 937, endPoint y: 520, distance: 61.9
click at [937, 520] on div ".deletable-edge-delete-btn { width: 20px; height: 20px; border: 0px solid #ffff…" at bounding box center [727, 342] width 686 height 507
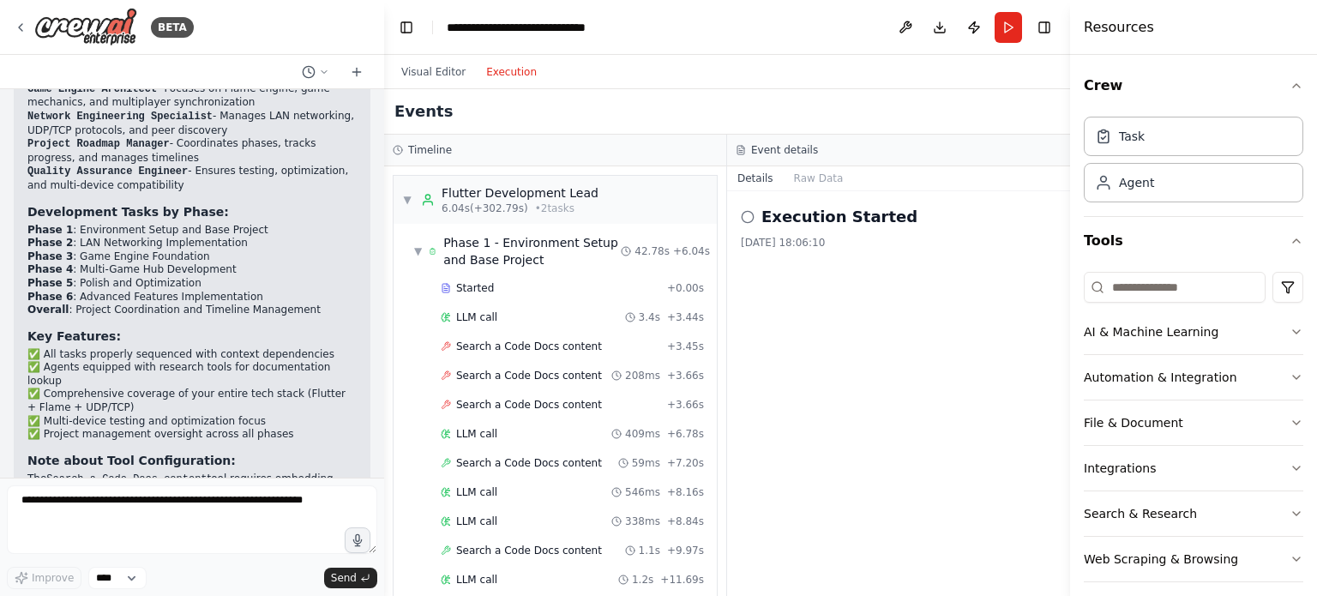
click at [495, 70] on button "Execution" at bounding box center [511, 72] width 71 height 21
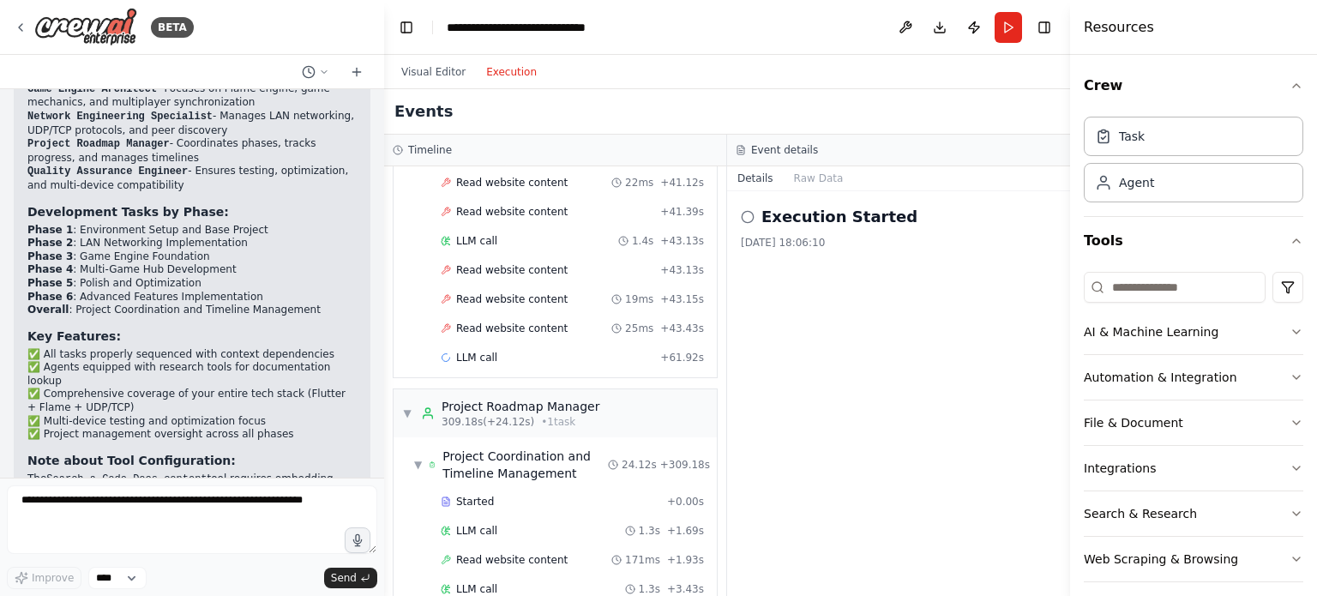
scroll to position [6837, 0]
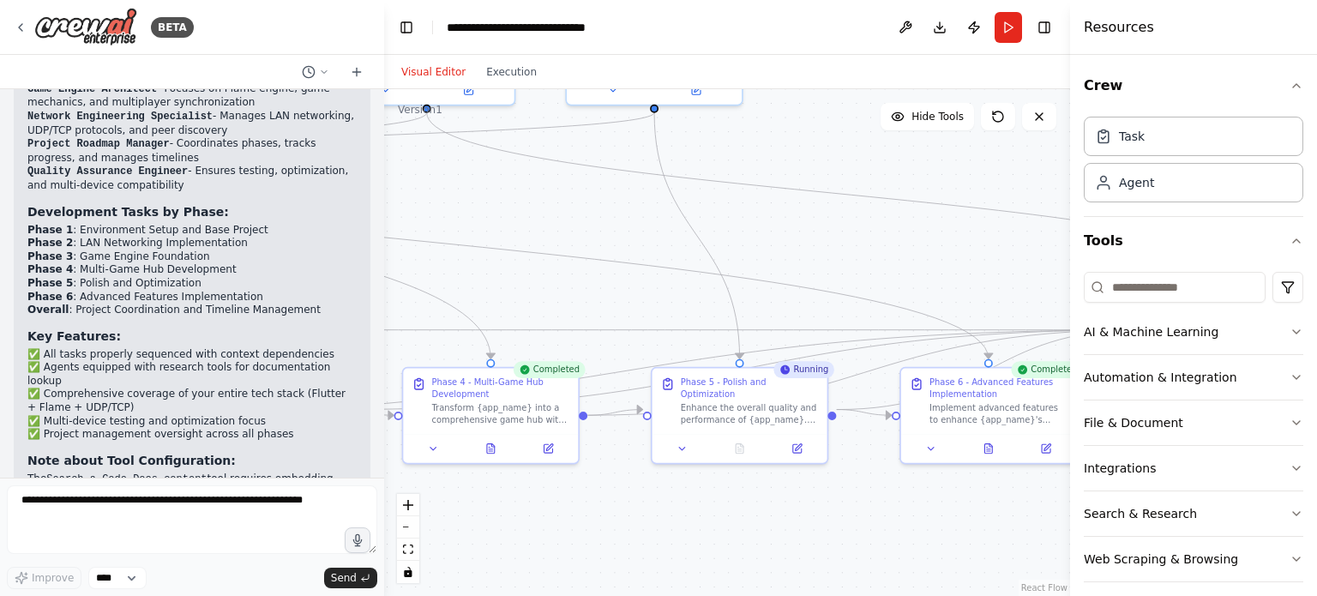
click at [433, 77] on button "Visual Editor" at bounding box center [433, 72] width 85 height 21
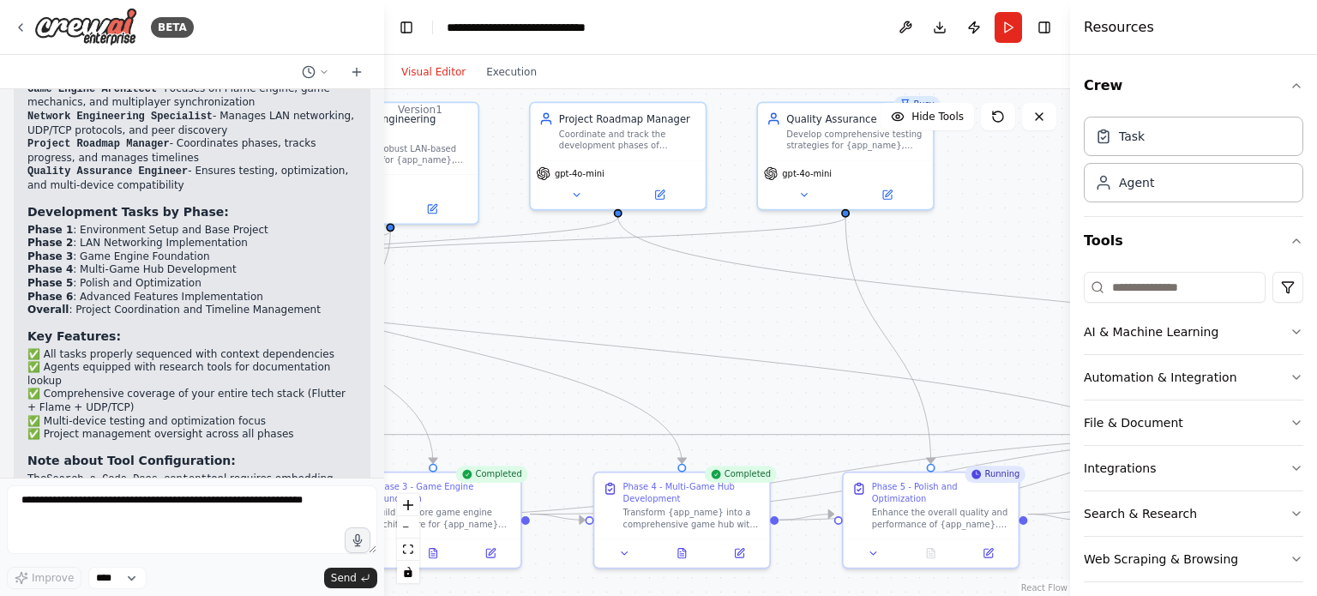
drag, startPoint x: 749, startPoint y: 232, endPoint x: 1050, endPoint y: 339, distance: 319.1
click at [1050, 339] on div ".deletable-edge-delete-btn { width: 20px; height: 20px; border: 0px solid #ffff…" at bounding box center [727, 342] width 686 height 507
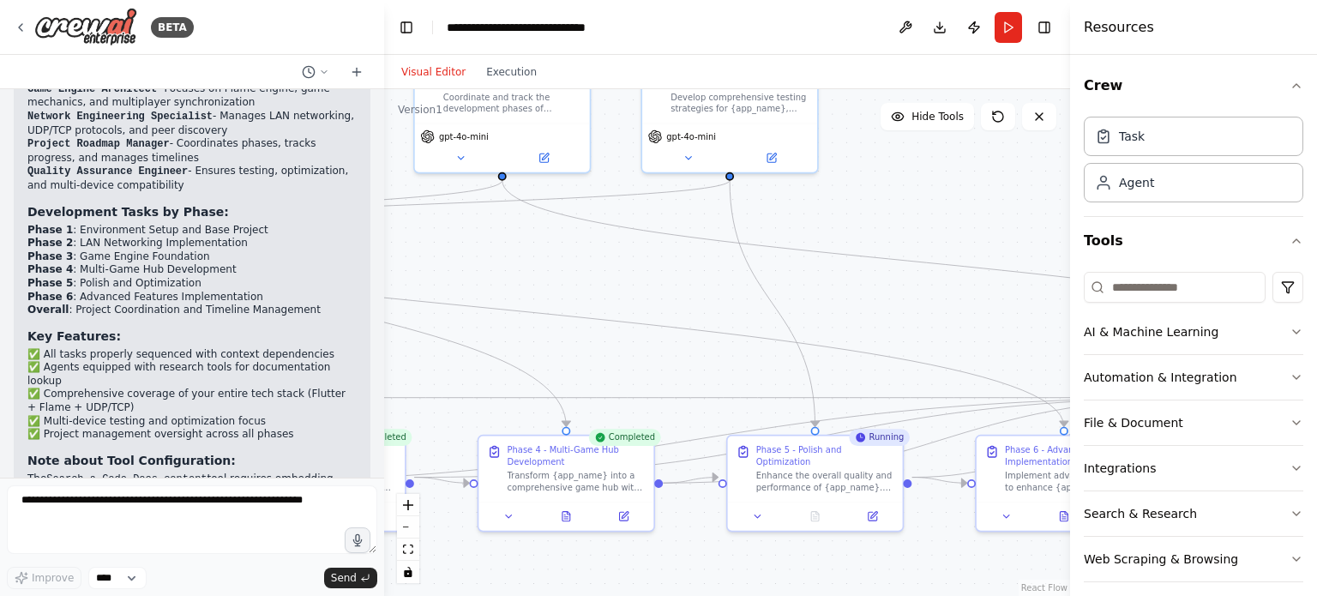
drag, startPoint x: 591, startPoint y: 304, endPoint x: 366, endPoint y: 265, distance: 228.9
click at [366, 265] on div "BETA LANClash Development Roadmap – Flutter Version (LAN-based multiplayer game…" at bounding box center [658, 298] width 1317 height 596
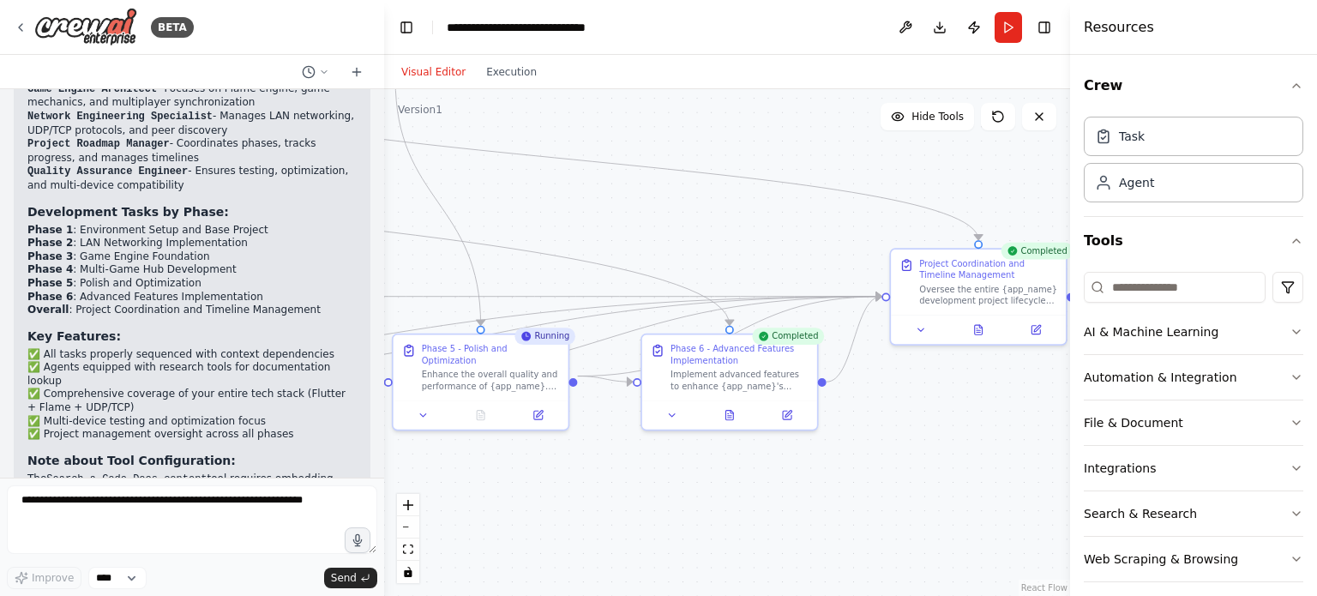
drag, startPoint x: 923, startPoint y: 326, endPoint x: 589, endPoint y: 225, distance: 349.0
click at [589, 225] on div ".deletable-edge-delete-btn { width: 20px; height: 20px; border: 0px solid #ffff…" at bounding box center [727, 342] width 686 height 507
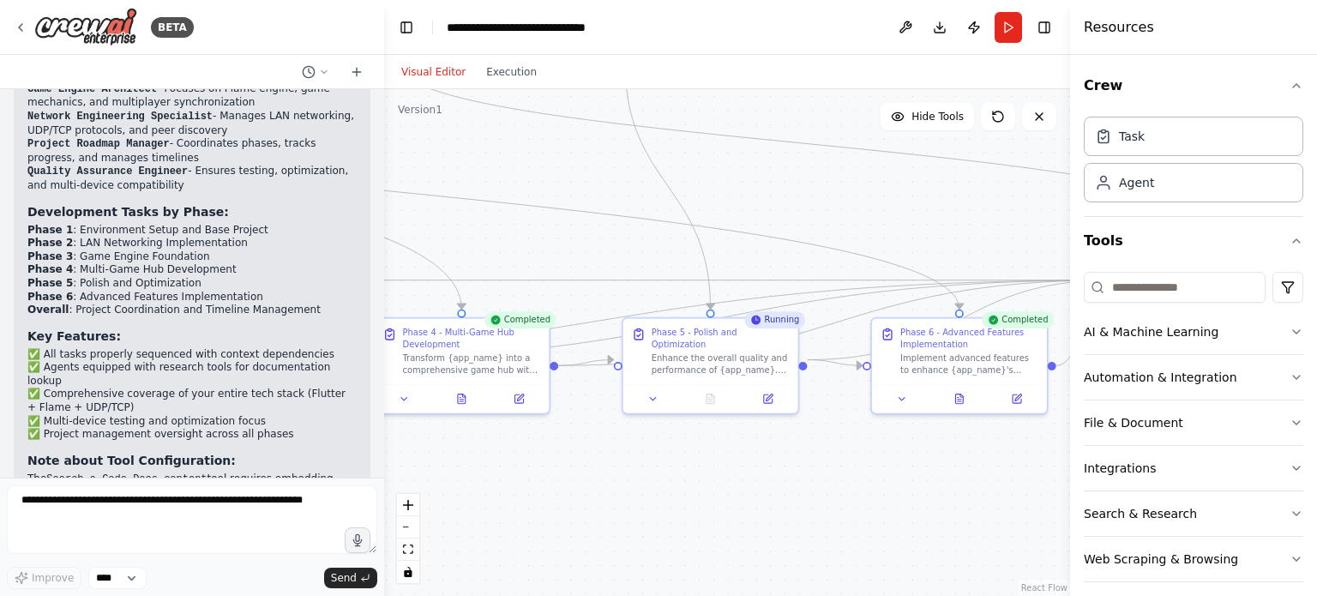
drag, startPoint x: 589, startPoint y: 225, endPoint x: 819, endPoint y: 209, distance: 230.3
click at [819, 209] on div ".deletable-edge-delete-btn { width: 20px; height: 20px; border: 0px solid #ffff…" at bounding box center [727, 342] width 686 height 507
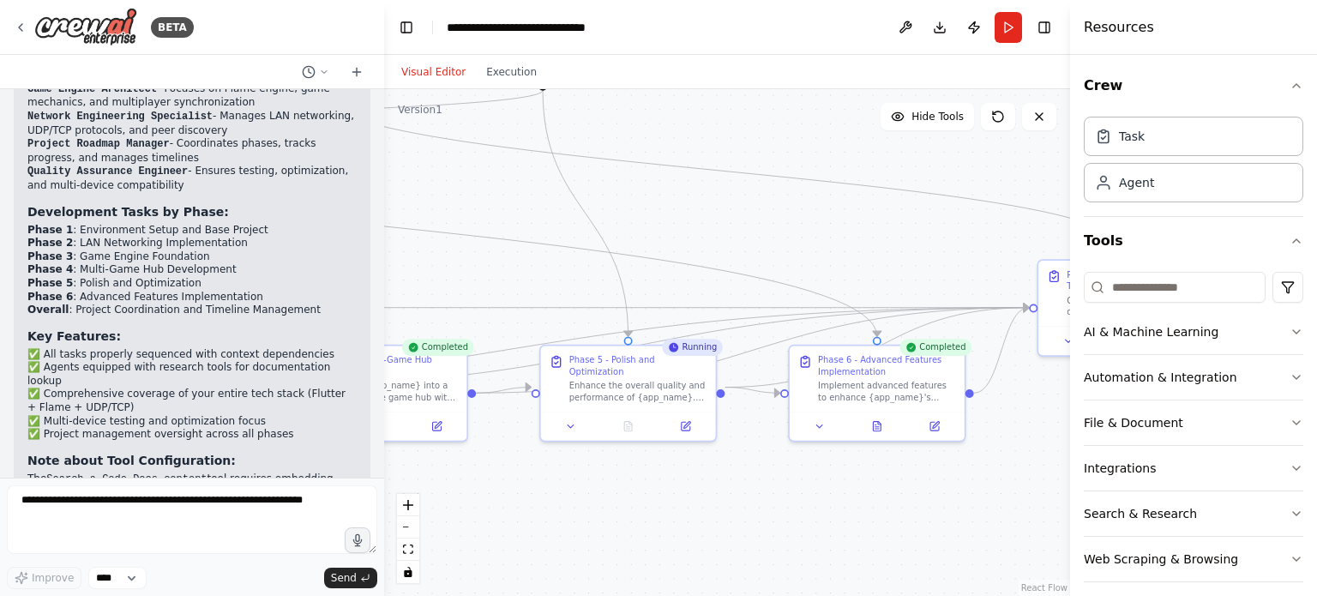
drag, startPoint x: 825, startPoint y: 209, endPoint x: 780, endPoint y: 236, distance: 52.6
click at [780, 236] on div ".deletable-edge-delete-btn { width: 20px; height: 20px; border: 0px solid #ffff…" at bounding box center [727, 342] width 686 height 507
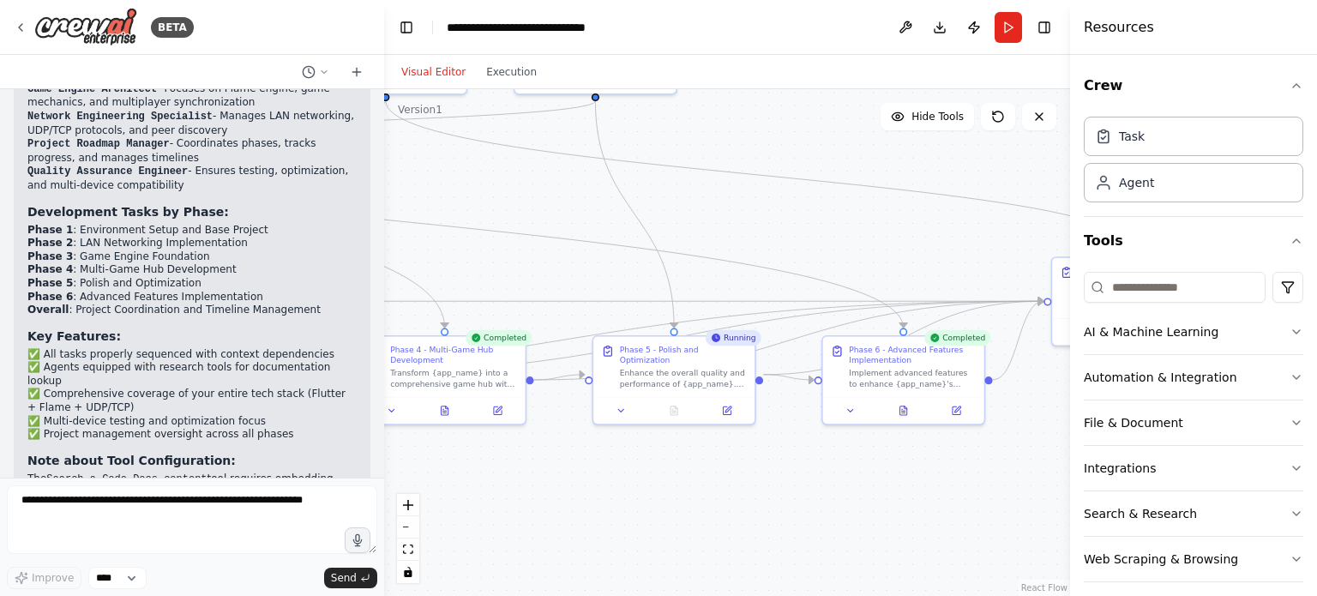
click at [784, 239] on div ".deletable-edge-delete-btn { width: 20px; height: 20px; border: 0px solid #ffff…" at bounding box center [727, 342] width 686 height 507
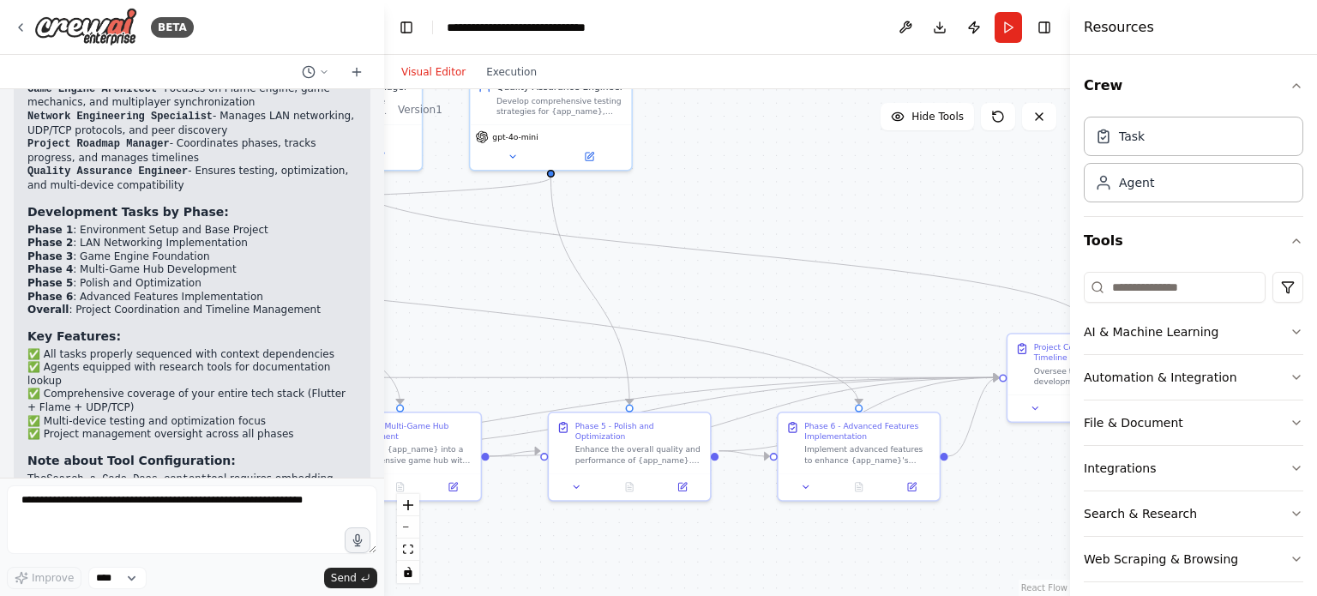
drag, startPoint x: 809, startPoint y: 247, endPoint x: 847, endPoint y: 366, distance: 125.0
click at [847, 366] on div ".deletable-edge-delete-btn { width: 20px; height: 20px; border: 0px solid #ffff…" at bounding box center [727, 342] width 686 height 507
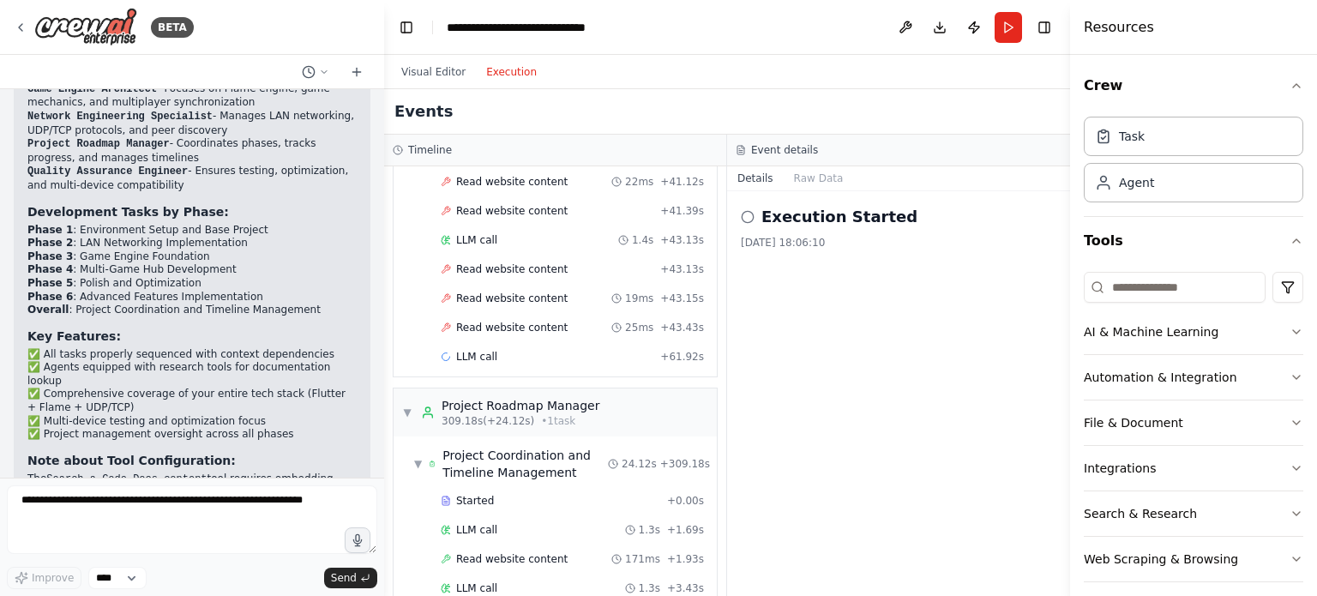
click at [501, 76] on button "Execution" at bounding box center [511, 72] width 71 height 21
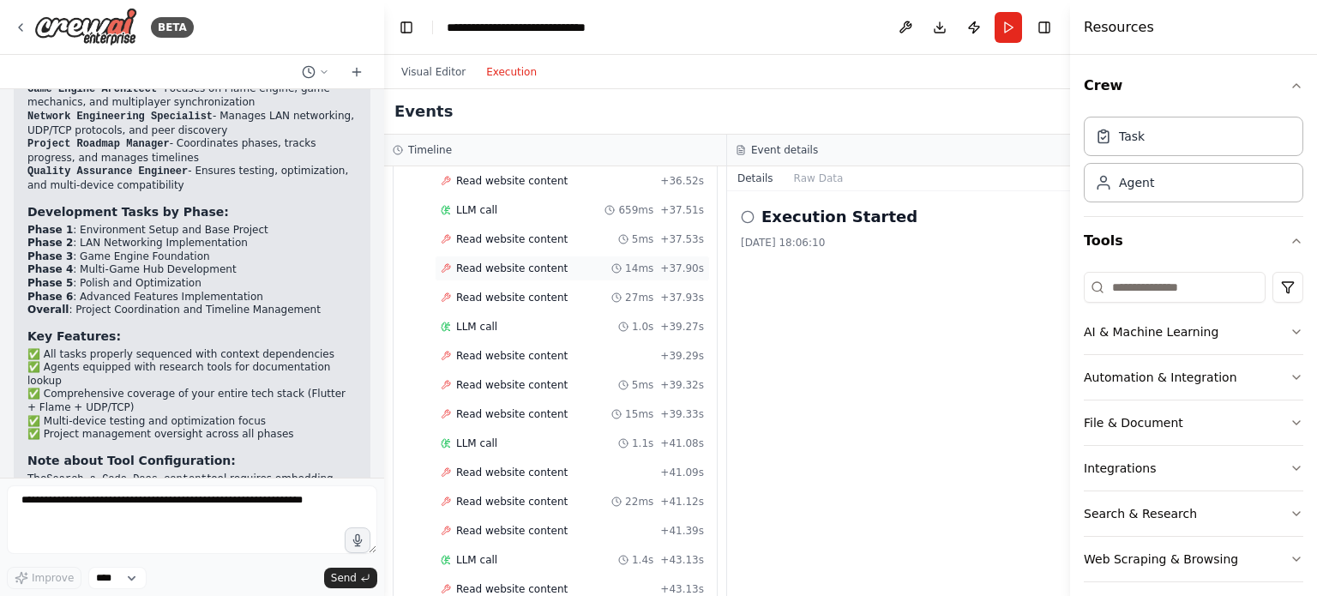
scroll to position [6516, 0]
